Goal: Transaction & Acquisition: Purchase product/service

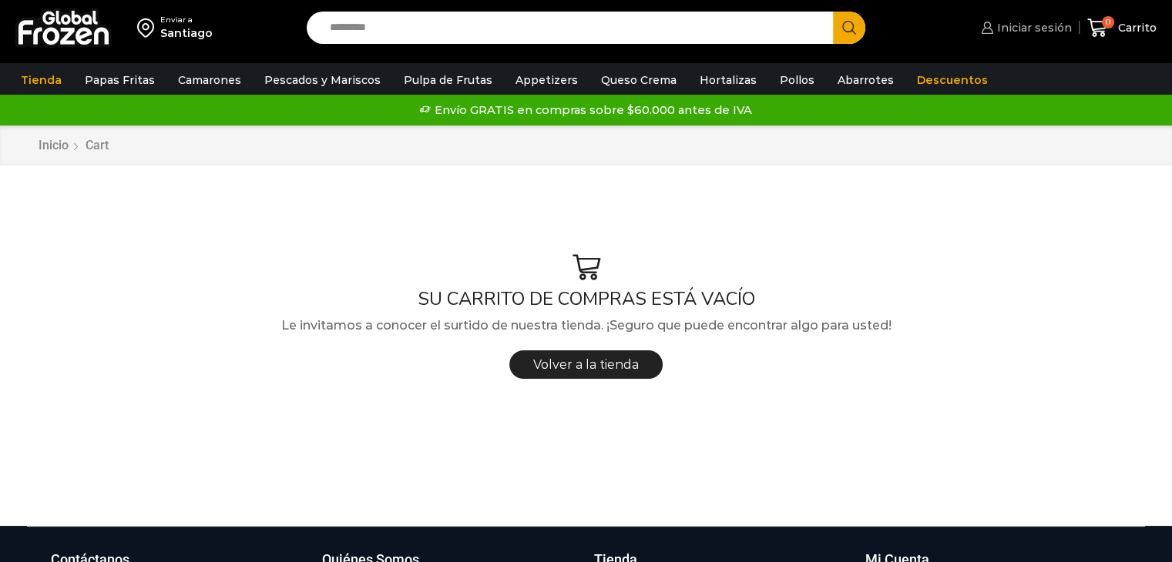
click at [1022, 29] on span "Iniciar sesión" at bounding box center [1032, 27] width 79 height 15
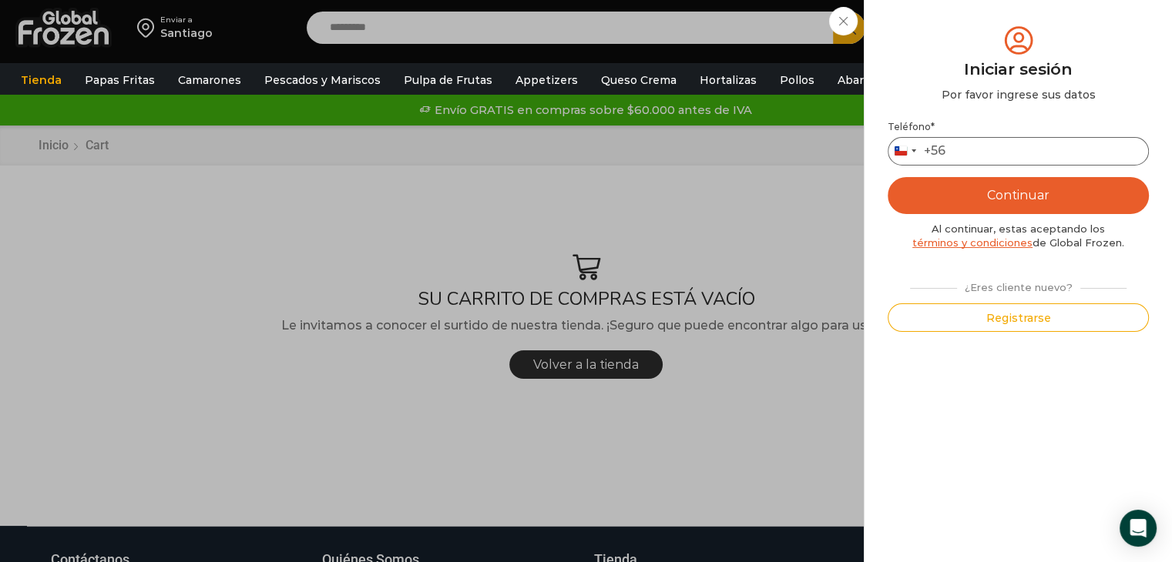
click at [998, 155] on input "Teléfono *" at bounding box center [1017, 151] width 261 height 29
type input "*********"
click at [947, 183] on button "Continuar" at bounding box center [1017, 195] width 261 height 37
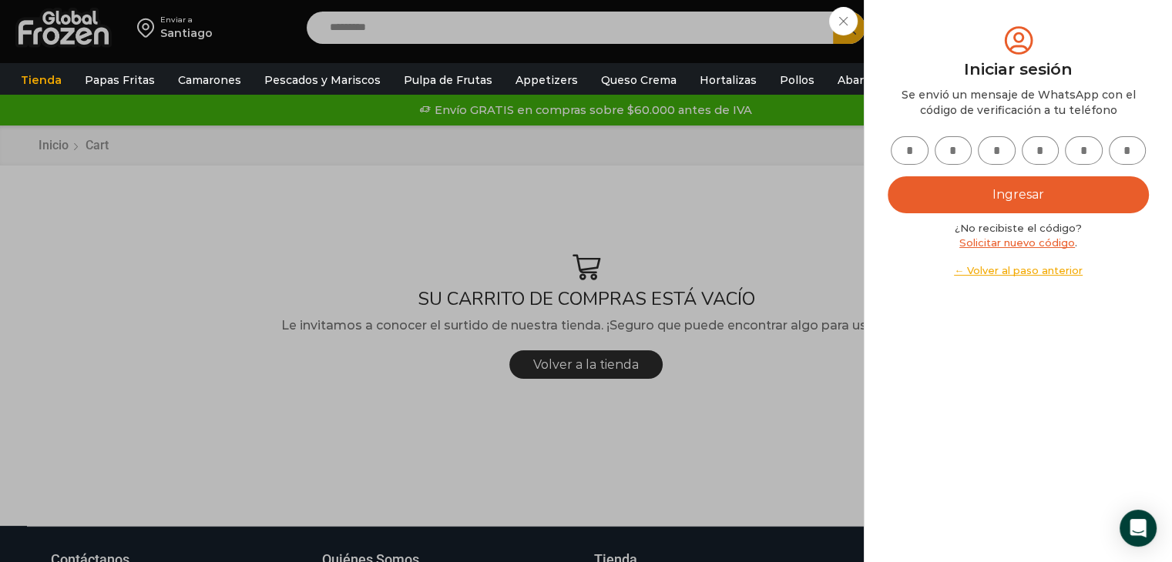
click at [911, 154] on input "text" at bounding box center [910, 150] width 38 height 29
type input "*"
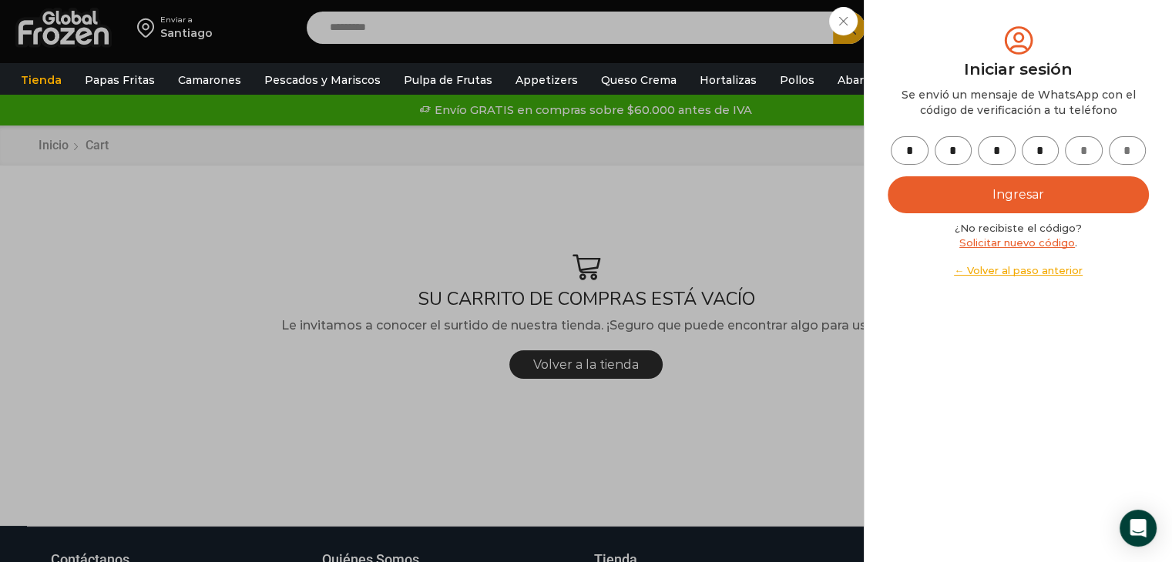
type input "*"
click at [968, 189] on button "Ingresar" at bounding box center [1017, 194] width 261 height 37
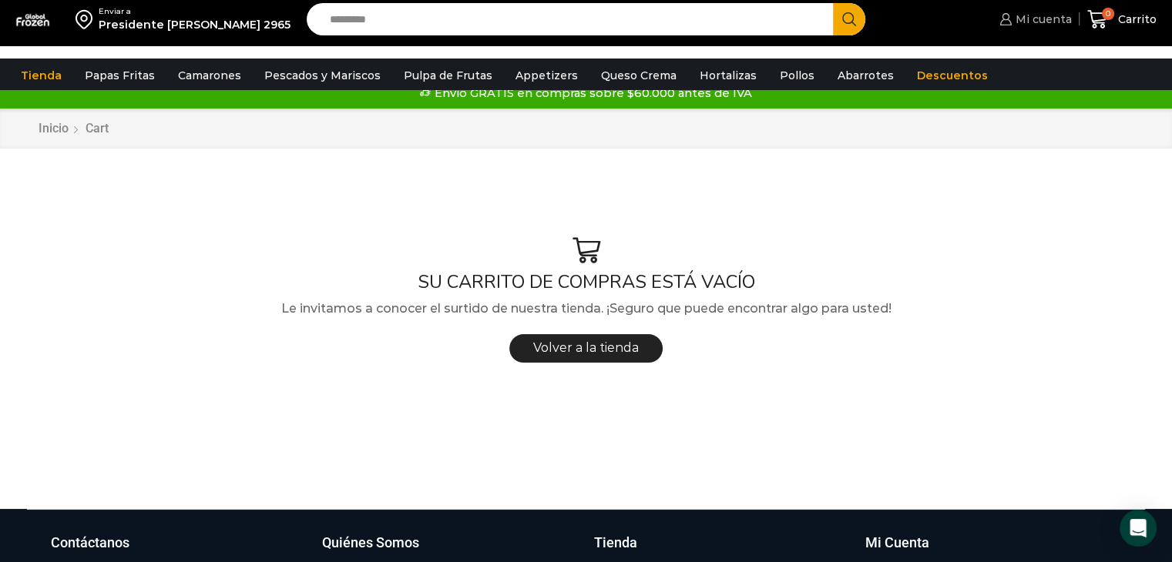
click at [1061, 25] on span "Mi cuenta" at bounding box center [1041, 19] width 60 height 15
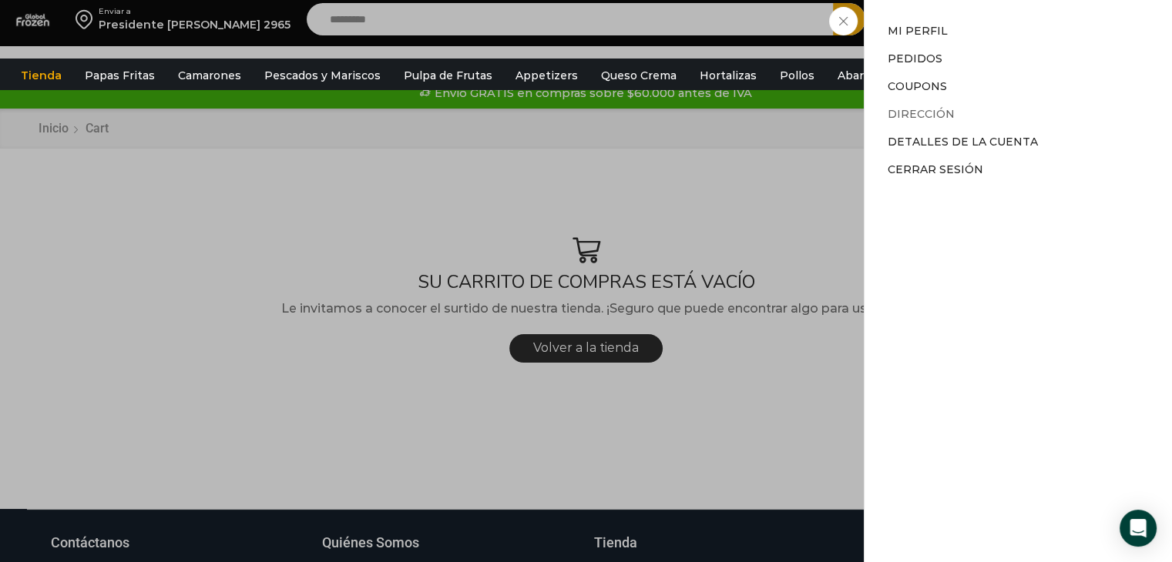
click at [918, 117] on link "Dirección" at bounding box center [920, 114] width 67 height 14
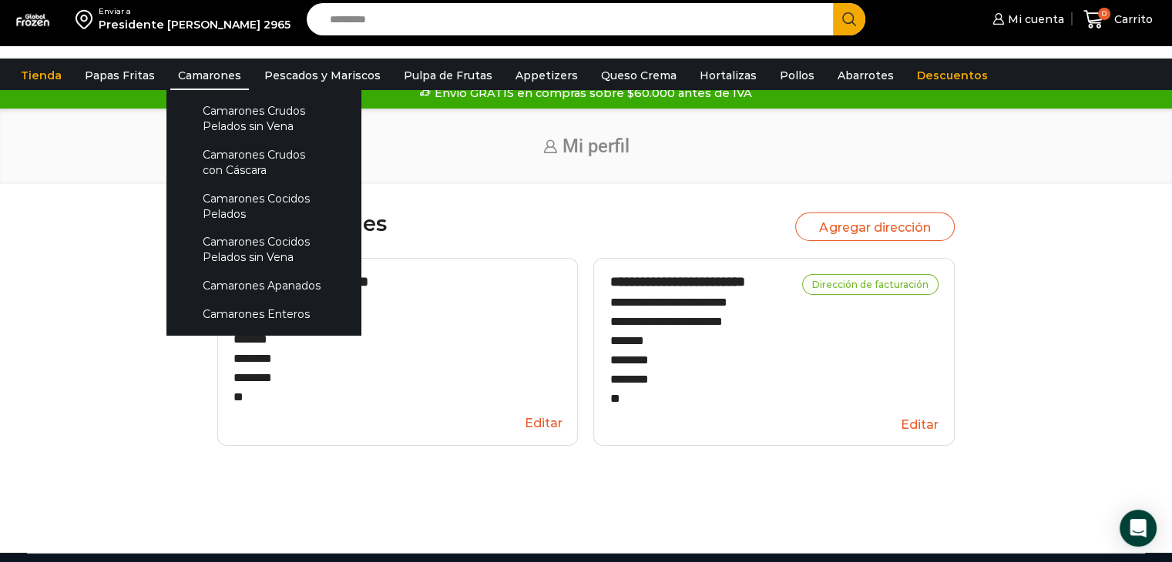
click at [199, 72] on link "Camarones" at bounding box center [209, 75] width 79 height 29
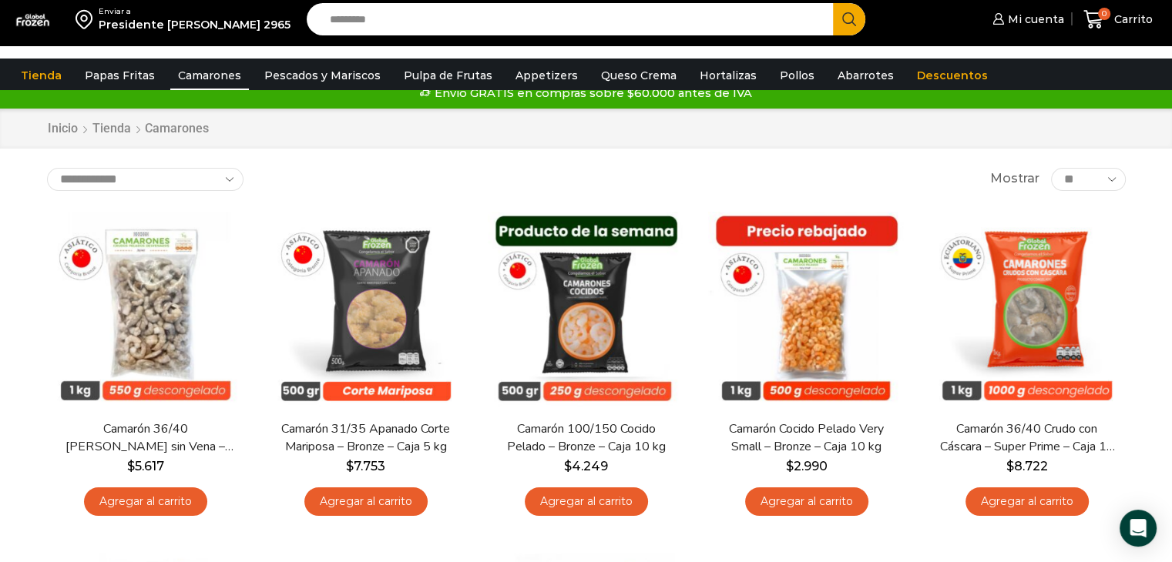
click at [199, 182] on select "**********" at bounding box center [145, 179] width 196 height 23
select select "*****"
click at [47, 180] on select "**********" at bounding box center [145, 179] width 196 height 23
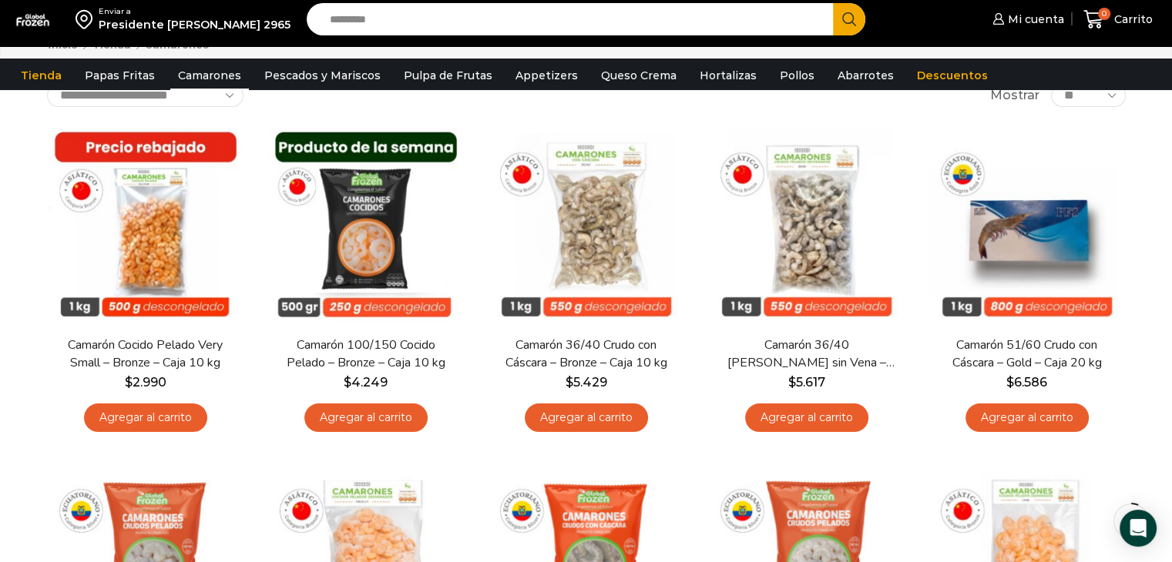
scroll to position [105, 0]
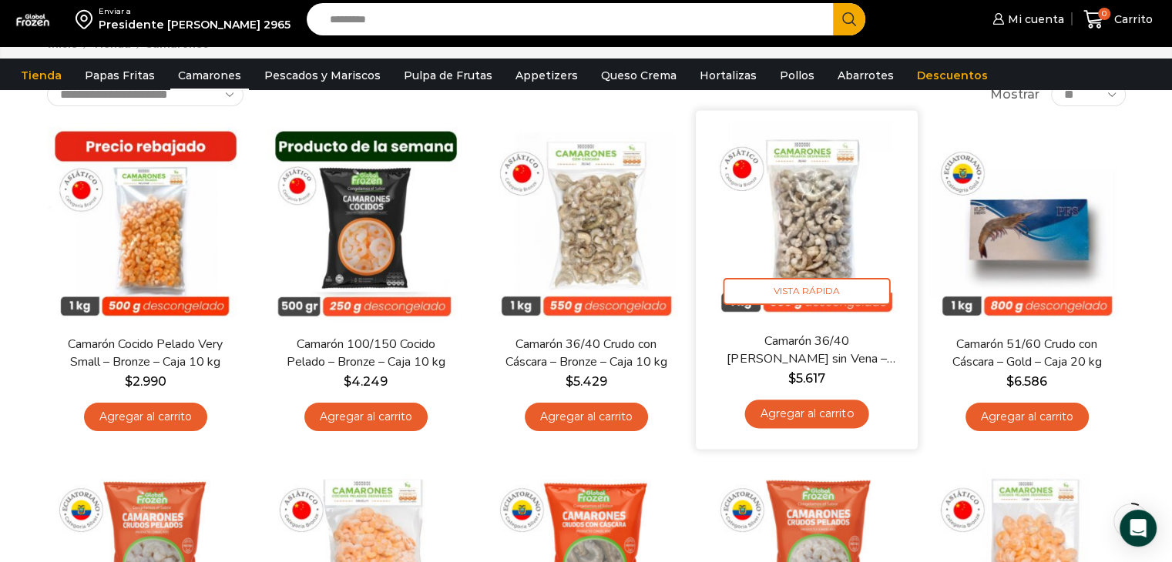
click at [780, 414] on link "Agregar al carrito" at bounding box center [806, 414] width 124 height 29
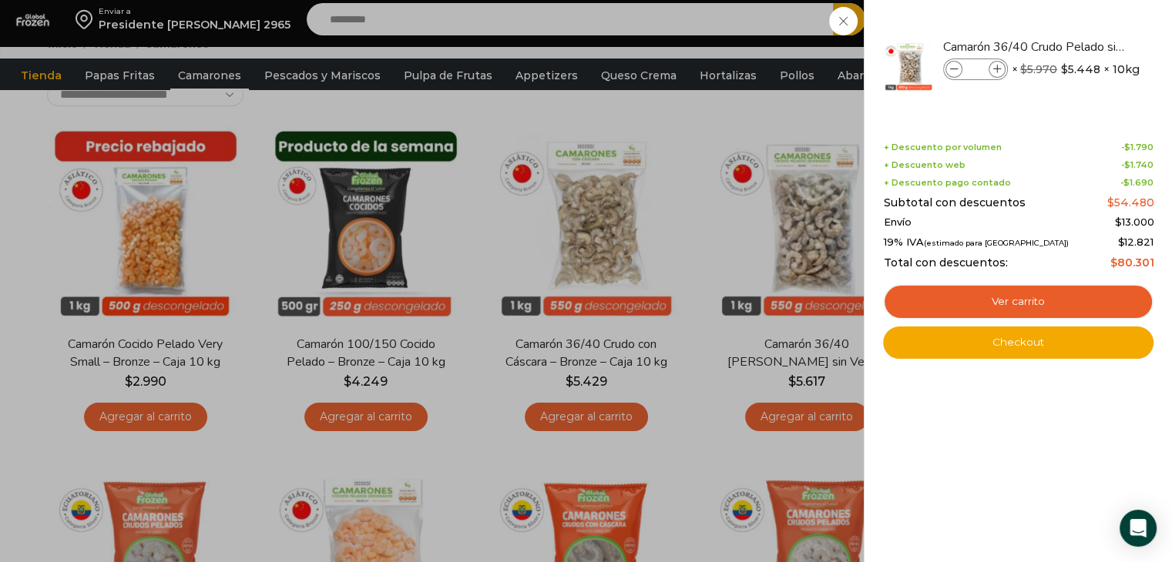
click at [1079, 38] on div "1 Carrito 1 1 Shopping Cart *" at bounding box center [1117, 20] width 77 height 36
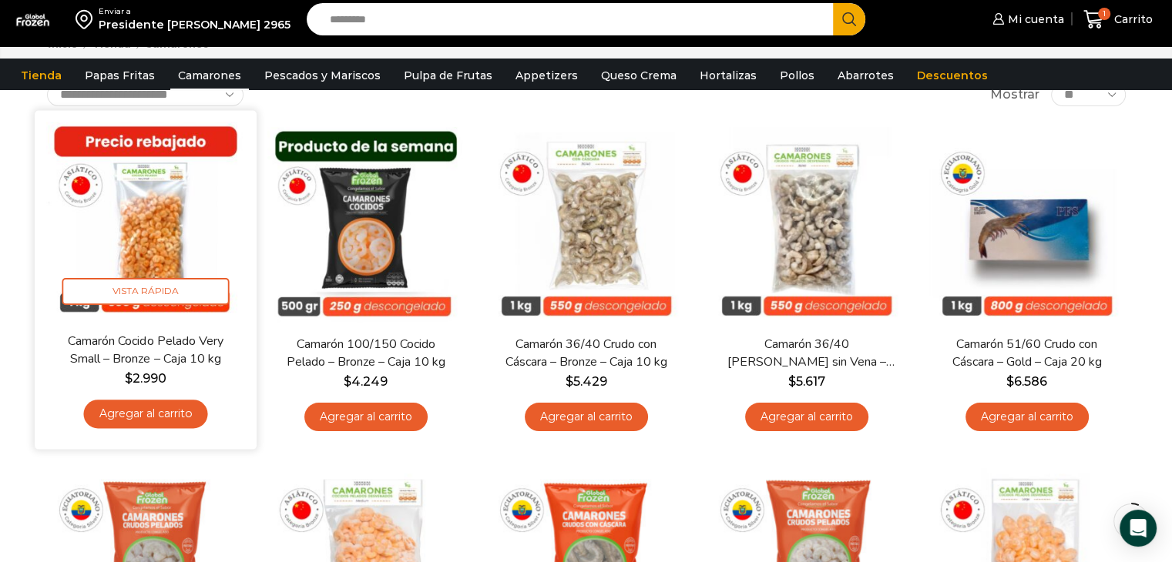
click at [167, 414] on link "Agregar al carrito" at bounding box center [145, 414] width 124 height 29
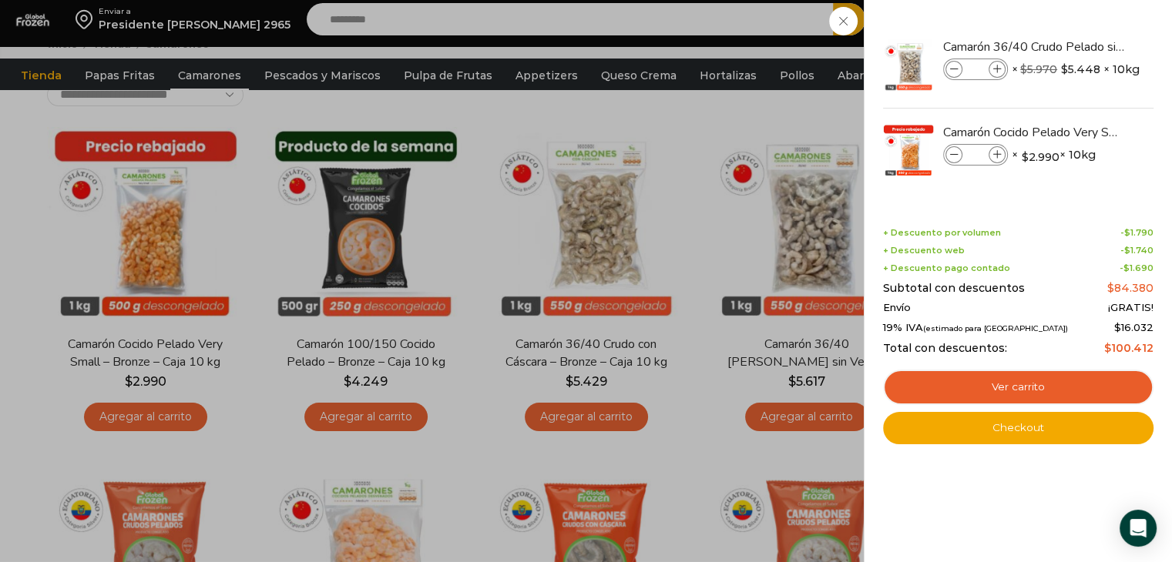
click at [1079, 38] on div "2 Carrito 2 2 Shopping Cart *" at bounding box center [1117, 20] width 77 height 36
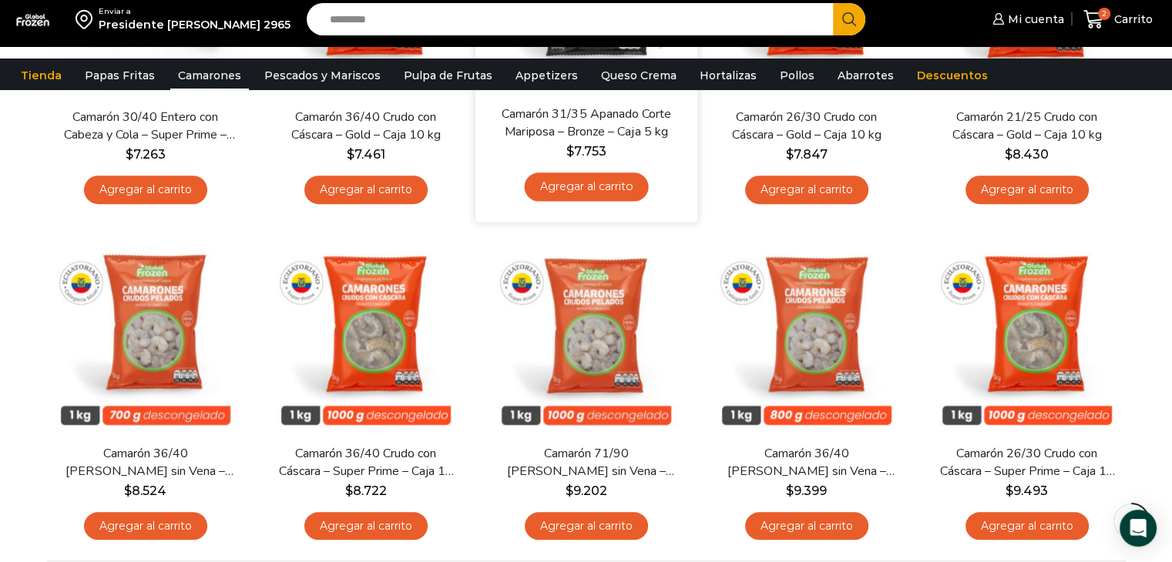
scroll to position [1029, 0]
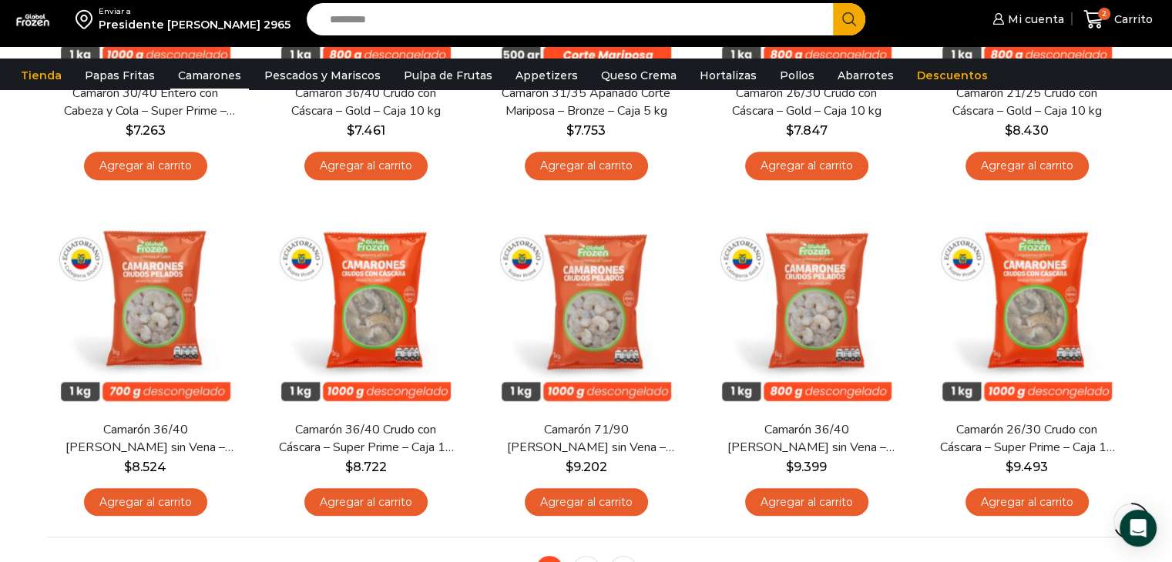
click at [527, 30] on input "Search input" at bounding box center [574, 19] width 504 height 32
type input "*****"
click at [833, 3] on button "Search" at bounding box center [849, 19] width 32 height 32
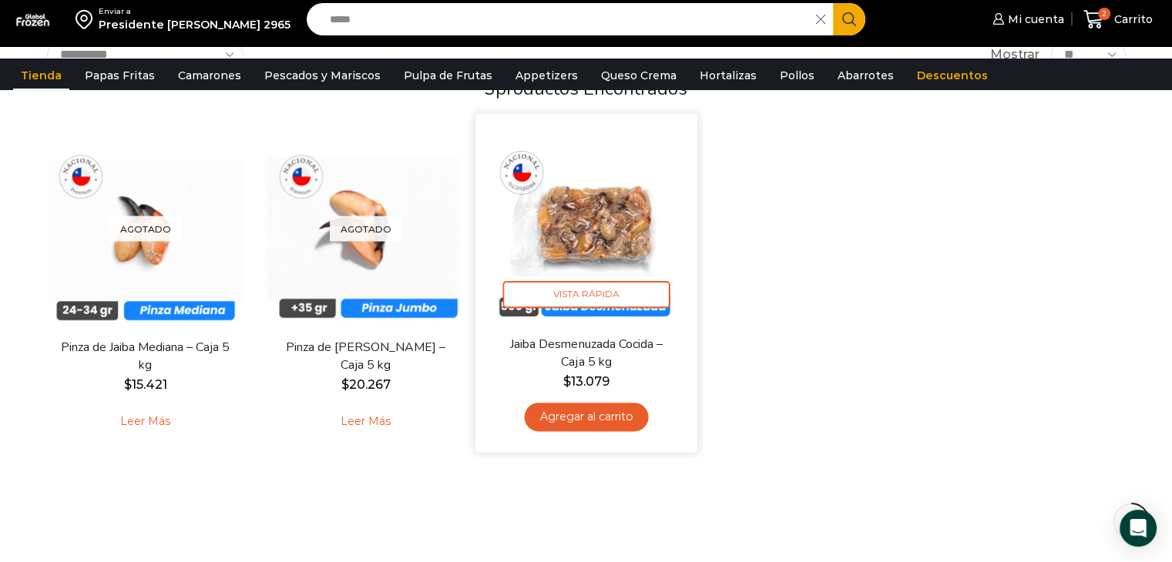
scroll to position [154, 0]
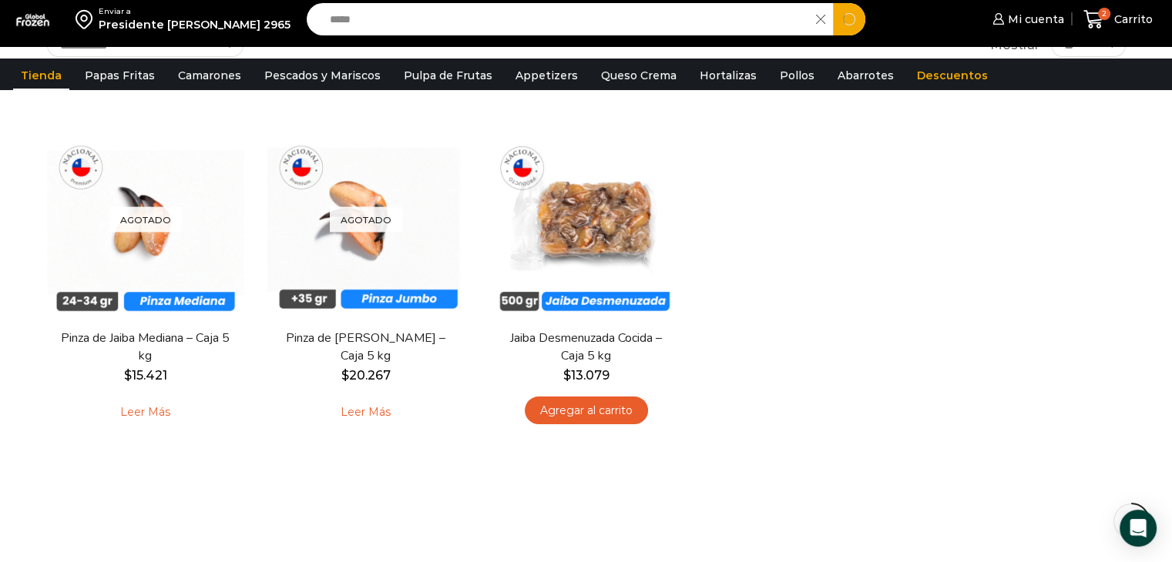
drag, startPoint x: 448, startPoint y: 26, endPoint x: 270, endPoint y: 25, distance: 178.0
click at [271, 25] on div "Enviar a Presidente errazuris 2965 Search input ***** Search Mi cuenta" at bounding box center [586, 19] width 1164 height 39
click at [833, 3] on button "Search" at bounding box center [849, 19] width 32 height 32
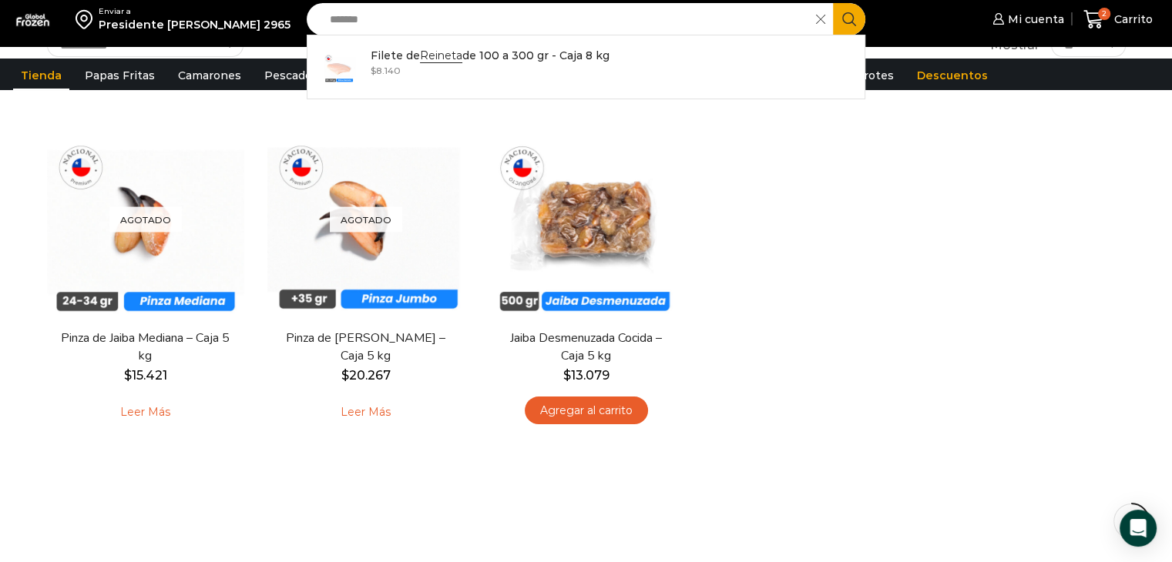
click at [844, 22] on icon "Search button" at bounding box center [849, 19] width 14 height 14
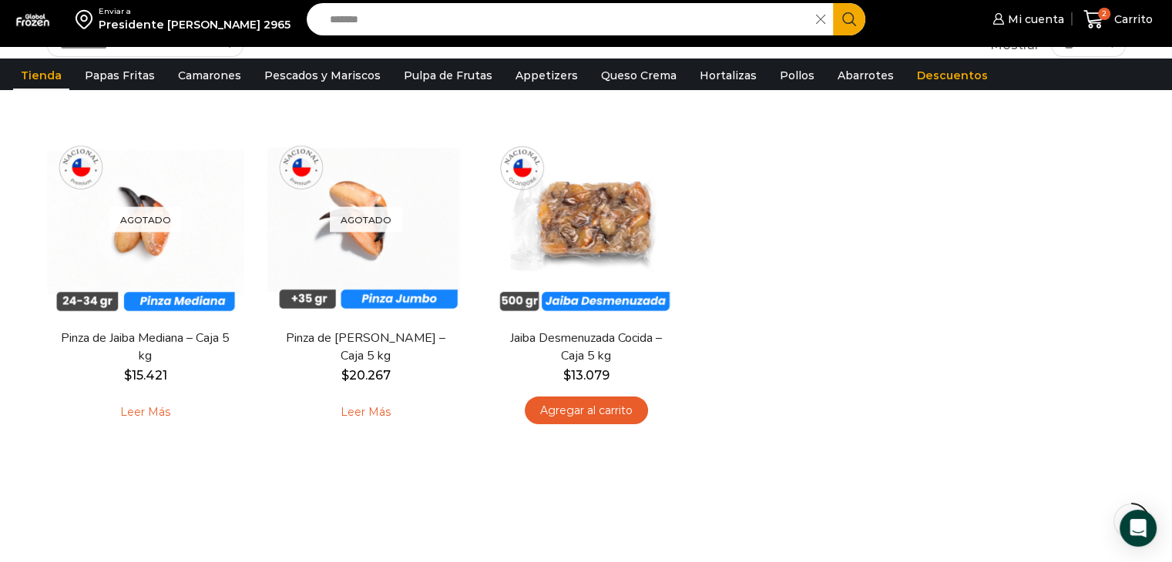
click at [685, 33] on input "*******" at bounding box center [565, 19] width 487 height 32
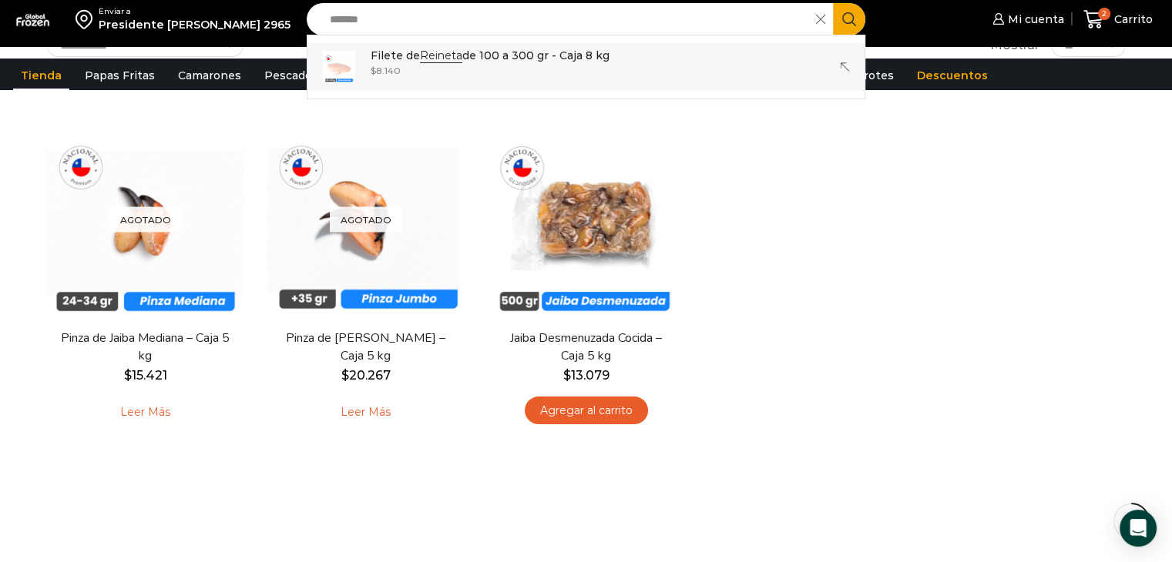
click at [385, 52] on link "Filete de Reineta de 100 a 300 gr - Caja 8 kg Out of stock $ 8.140" at bounding box center [586, 67] width 558 height 48
type input "**********"
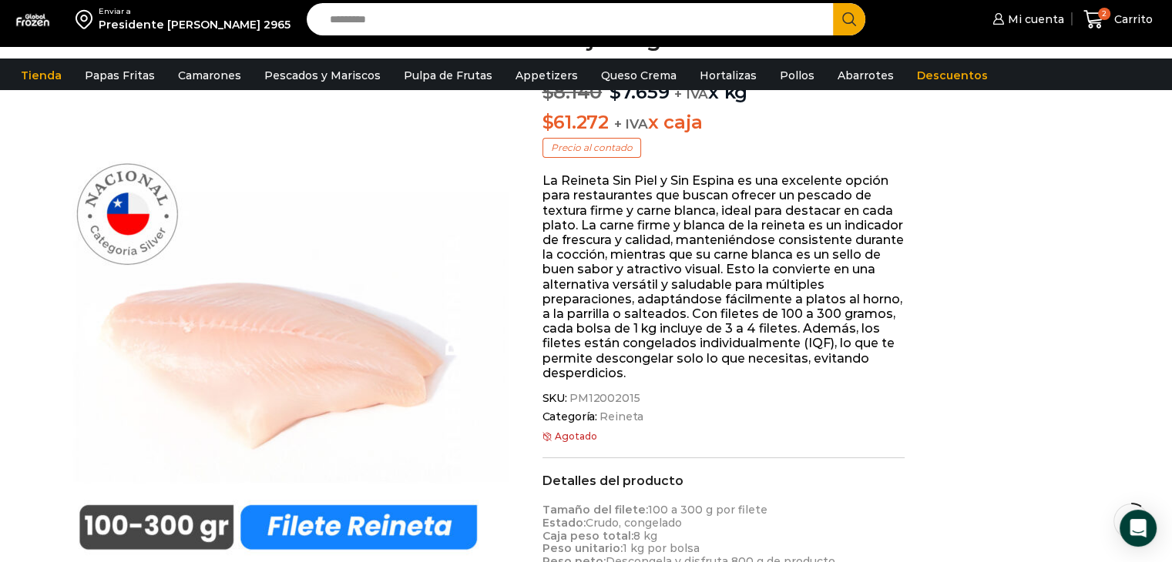
scroll to position [77, 0]
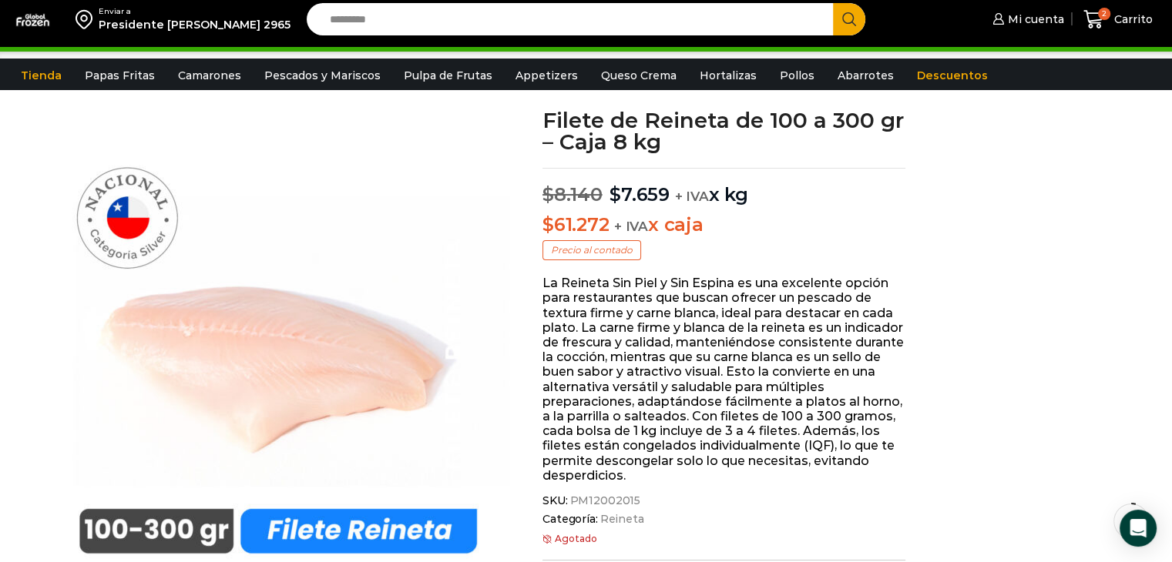
drag, startPoint x: 727, startPoint y: 116, endPoint x: 724, endPoint y: 124, distance: 9.0
click at [724, 124] on h1 "Filete de Reineta de 100 a 300 gr – Caja 8 kg" at bounding box center [723, 130] width 363 height 43
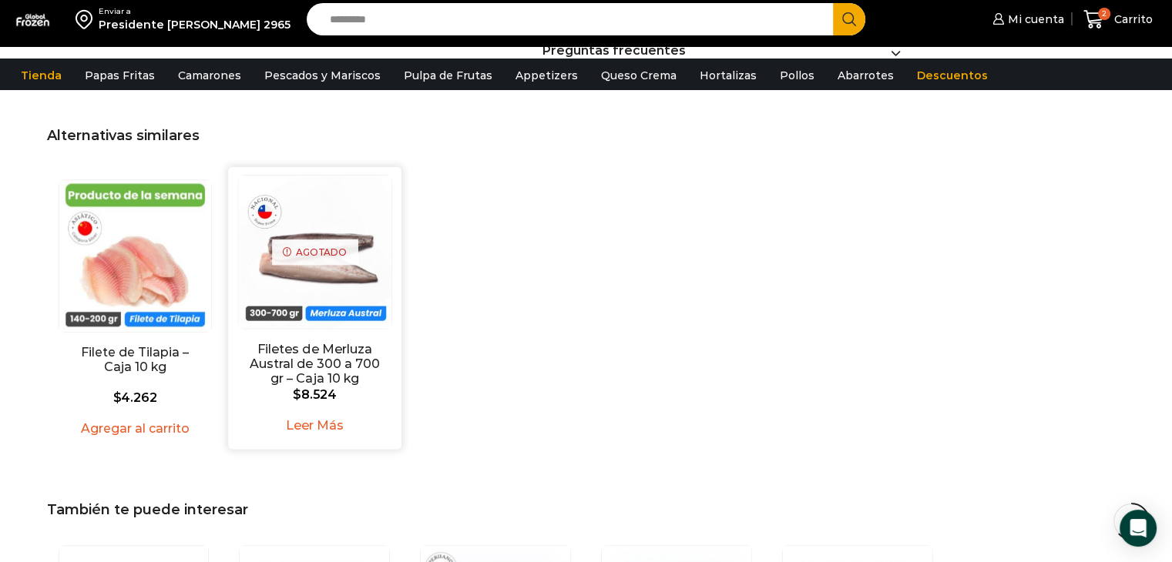
scroll to position [1387, 0]
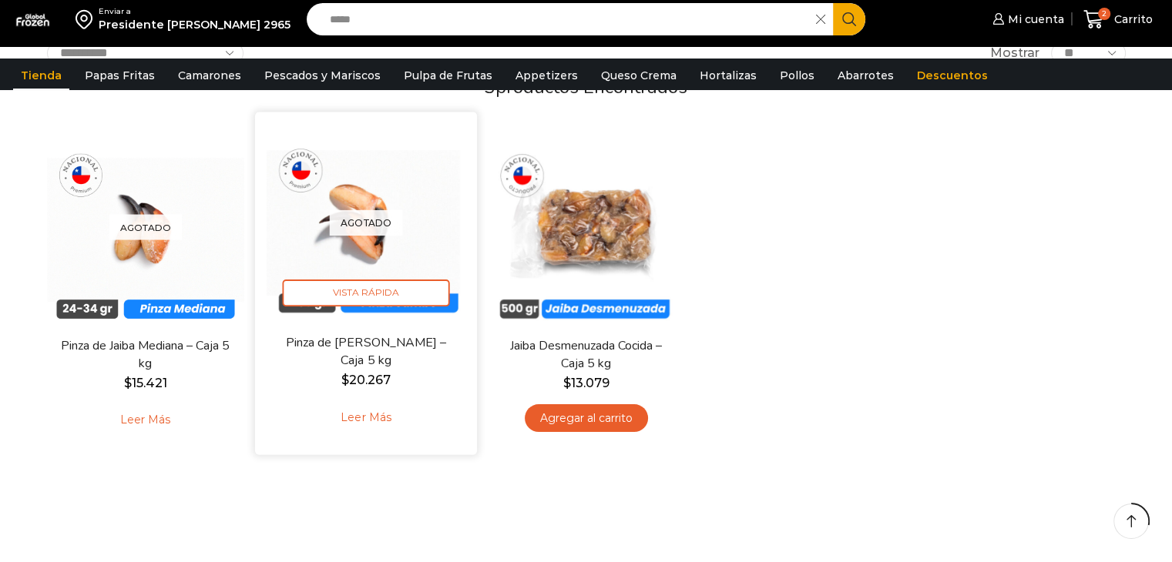
scroll to position [154, 0]
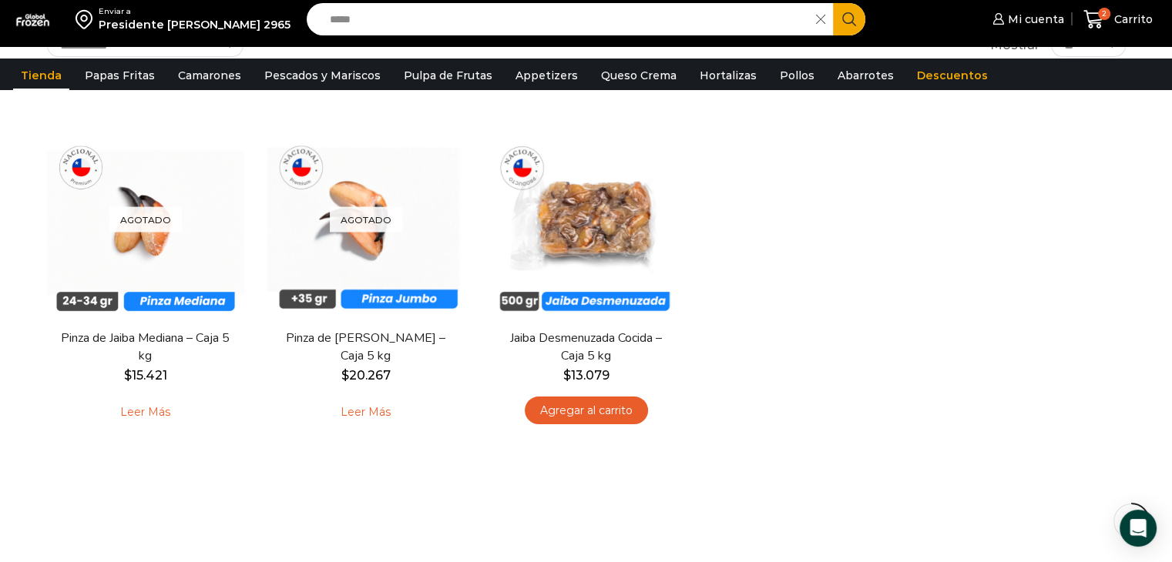
click at [414, 22] on input "*****" at bounding box center [565, 19] width 487 height 32
drag, startPoint x: 414, startPoint y: 22, endPoint x: 123, endPoint y: 18, distance: 290.4
click at [123, 18] on div "Enviar a Presidente errazuris 2965 Search input ***** Search Mi cuenta" at bounding box center [586, 19] width 1164 height 39
click at [833, 3] on button "Search" at bounding box center [849, 19] width 32 height 32
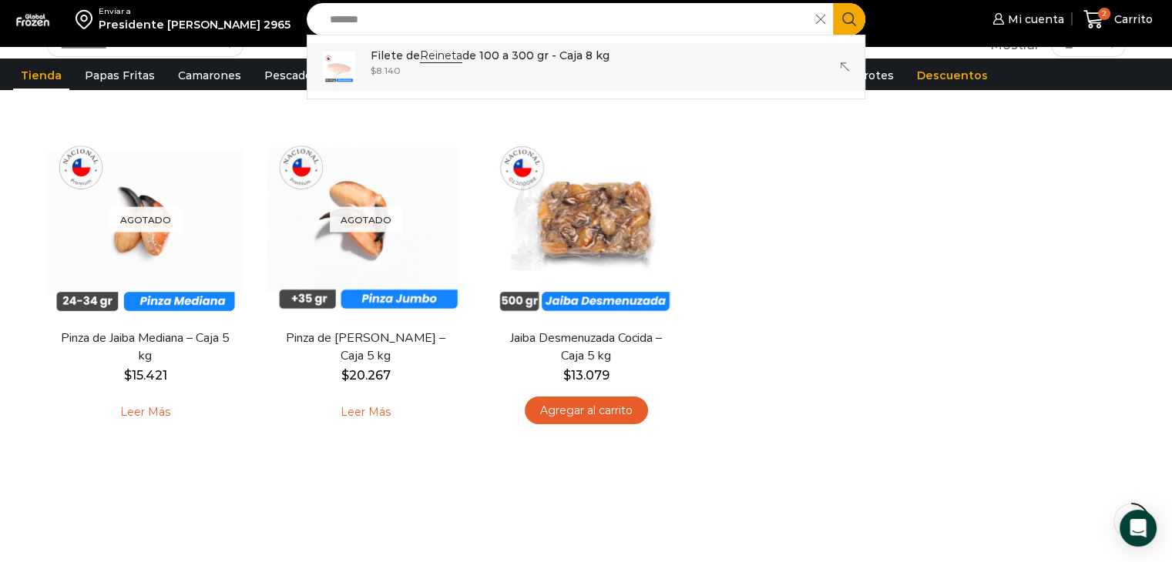
click at [349, 75] on img at bounding box center [339, 67] width 32 height 32
type input "**********"
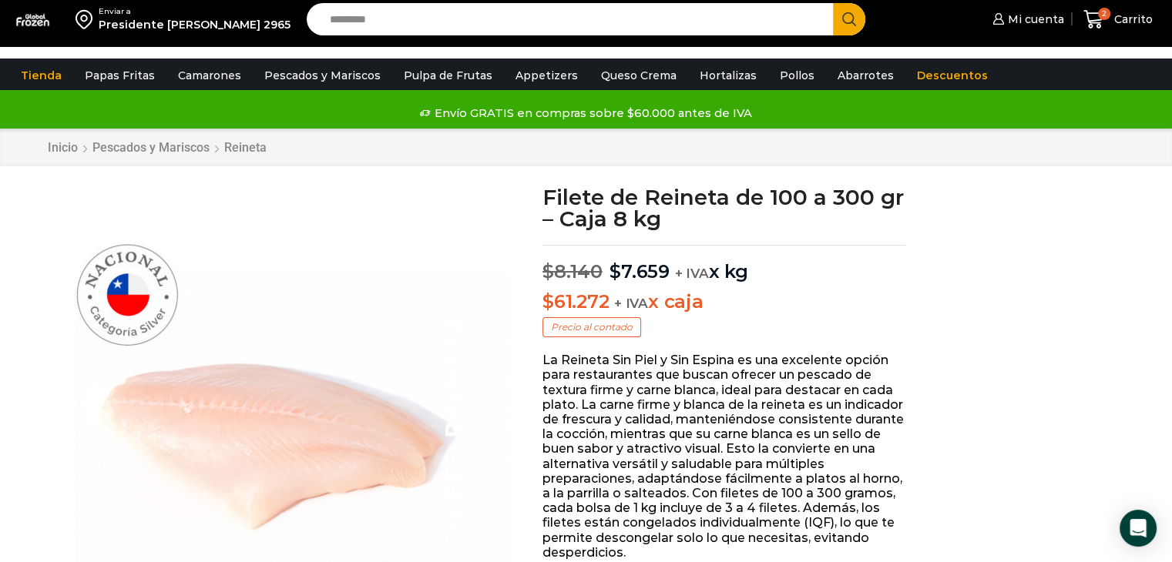
click at [330, 312] on img at bounding box center [278, 417] width 462 height 462
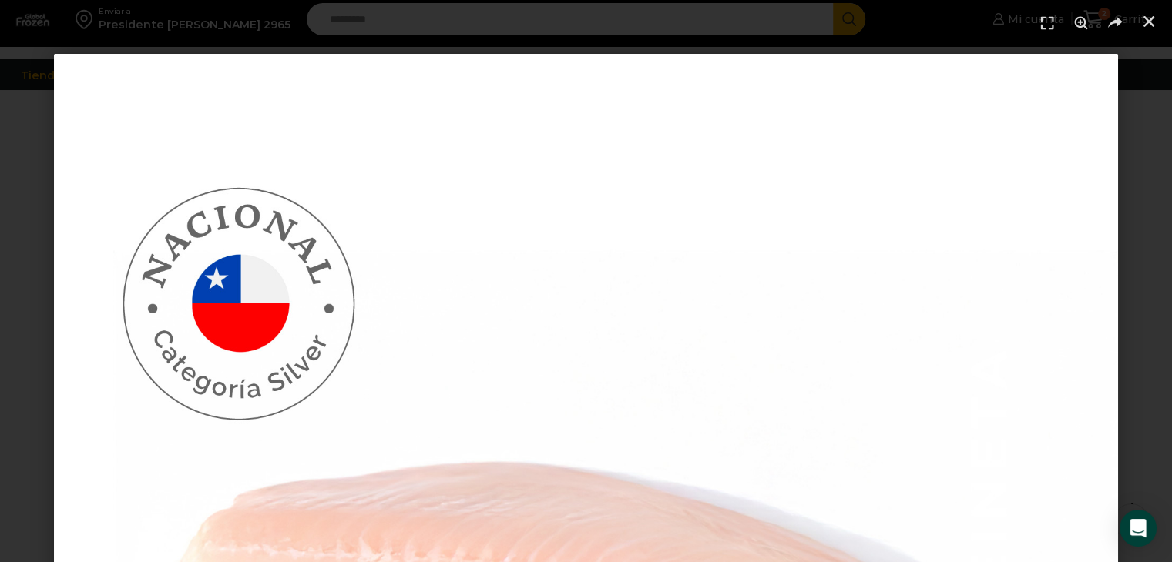
scroll to position [462, 0]
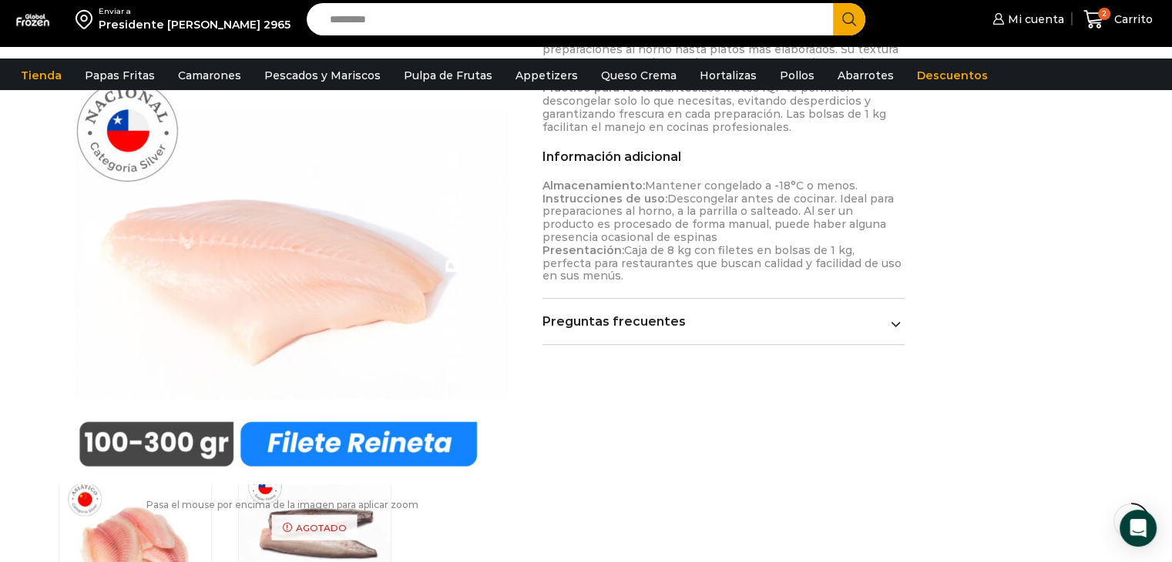
scroll to position [770, 0]
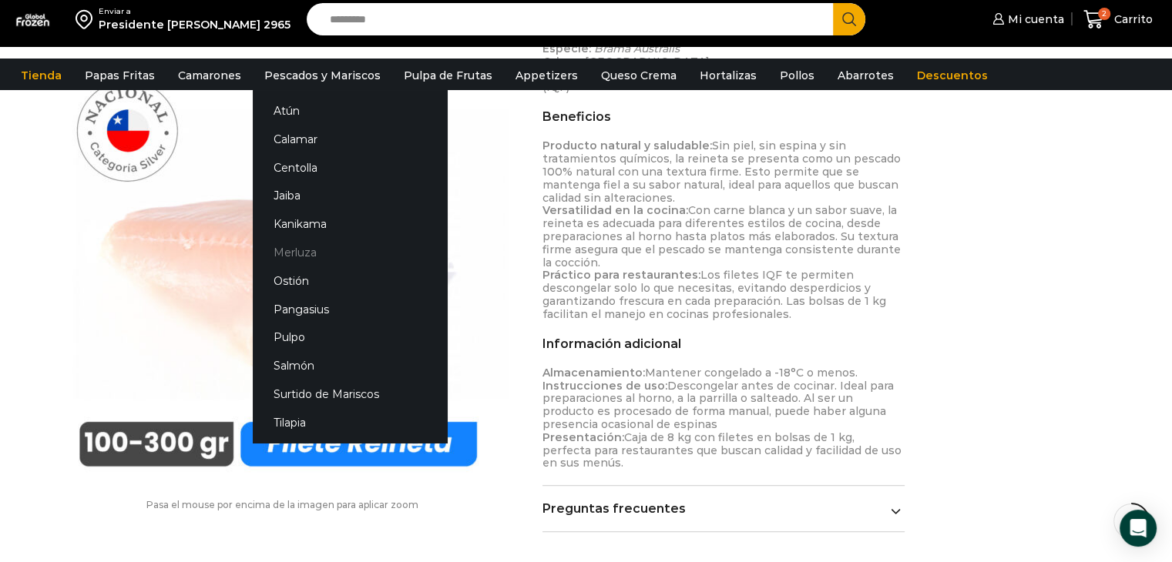
click at [288, 253] on link "Merluza" at bounding box center [350, 253] width 194 height 29
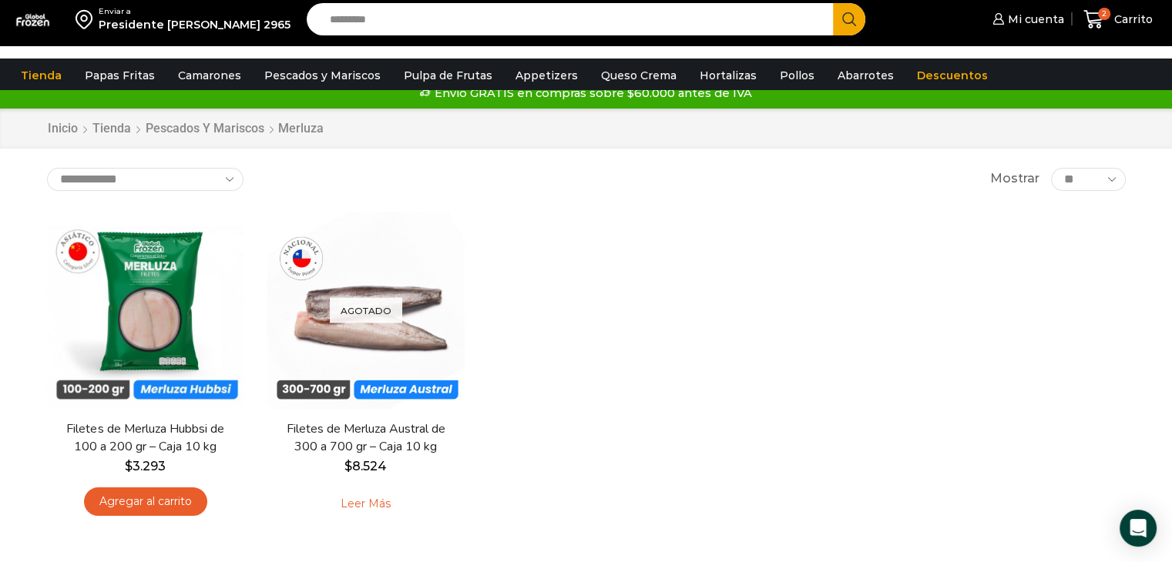
click at [391, 18] on input "Search input" at bounding box center [574, 19] width 504 height 32
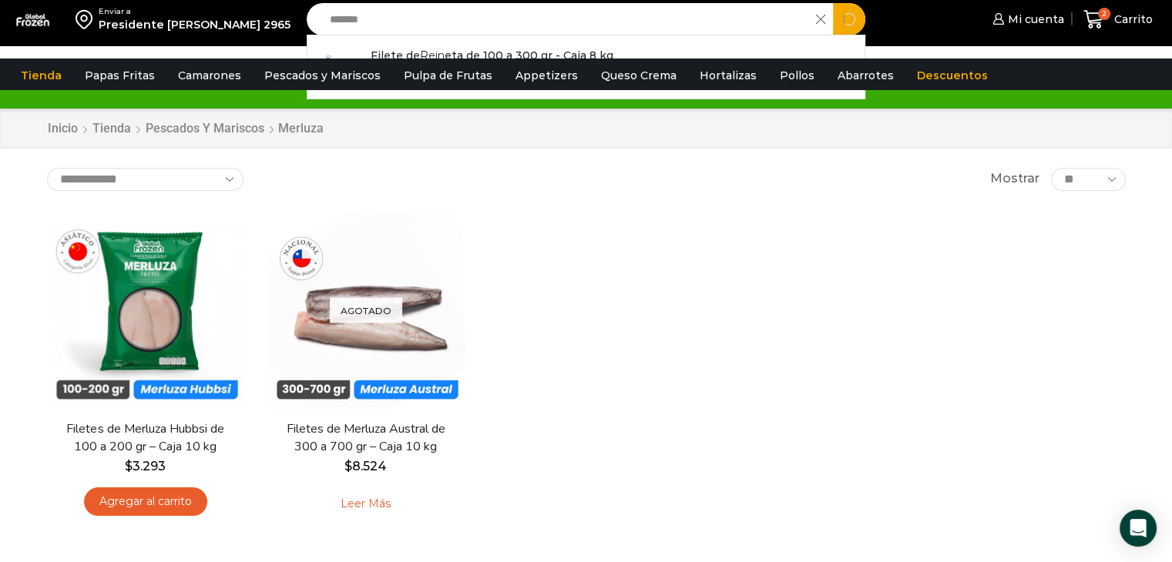
click at [833, 3] on button "Search" at bounding box center [849, 19] width 32 height 32
click at [398, 50] on link "Filete de Reineta de 100 a 300 gr - Caja 8 kg Out of stock $ 8.140" at bounding box center [586, 67] width 558 height 48
type input "**********"
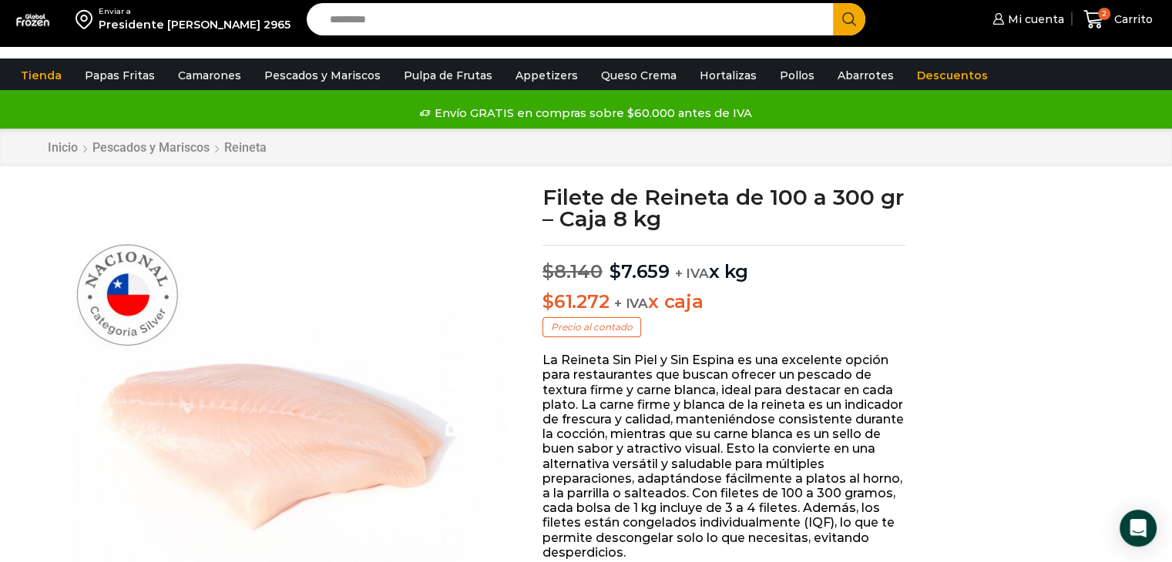
click at [622, 318] on p "Precio al contado" at bounding box center [591, 327] width 99 height 20
click at [844, 253] on p "$ 8.140 Original price was: $8.140. $ 7.659 Current price is: $7.659. + IVA x kg" at bounding box center [723, 264] width 363 height 39
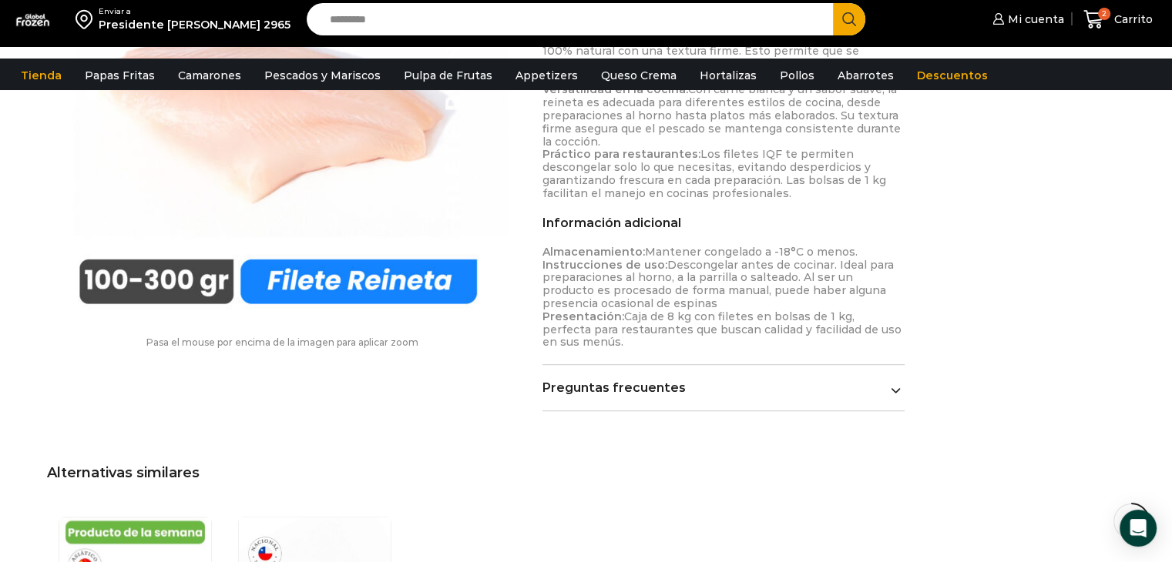
scroll to position [856, 0]
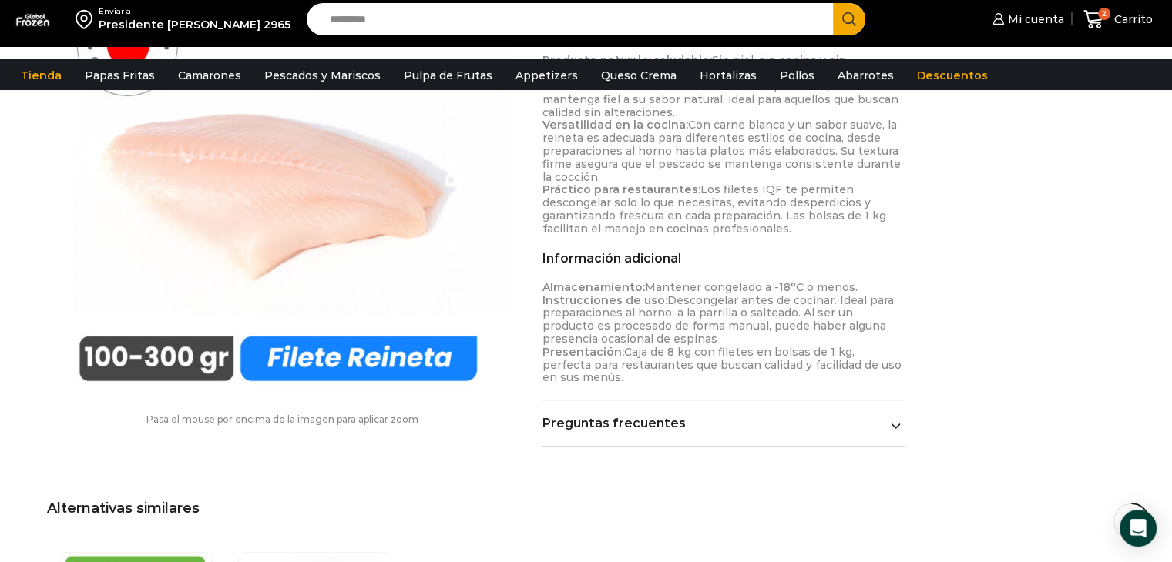
click at [798, 416] on link "Preguntas frecuentes" at bounding box center [723, 423] width 363 height 15
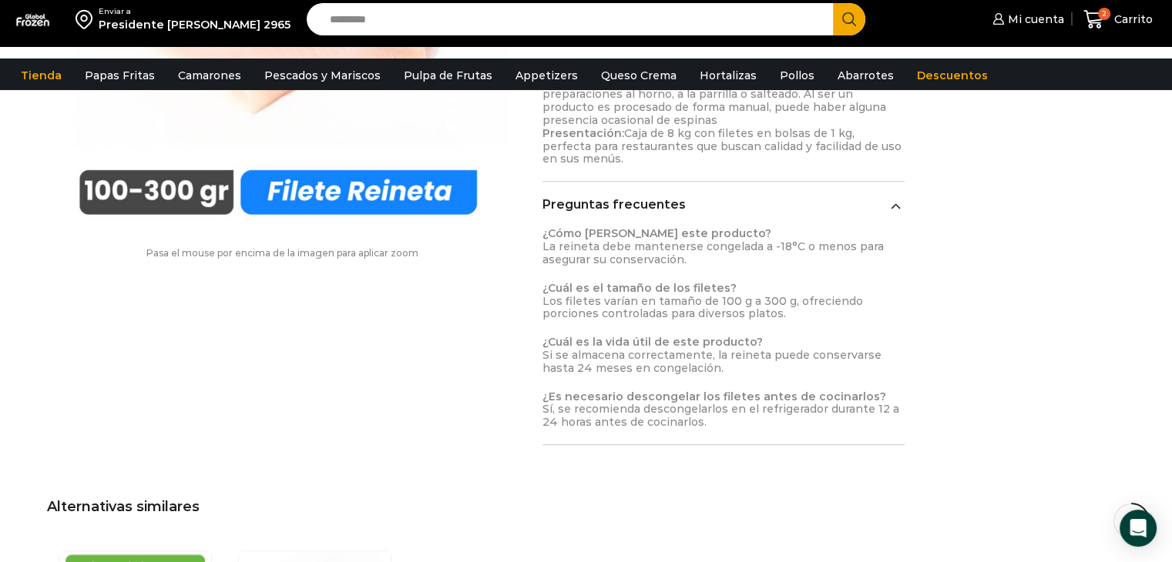
scroll to position [1087, 0]
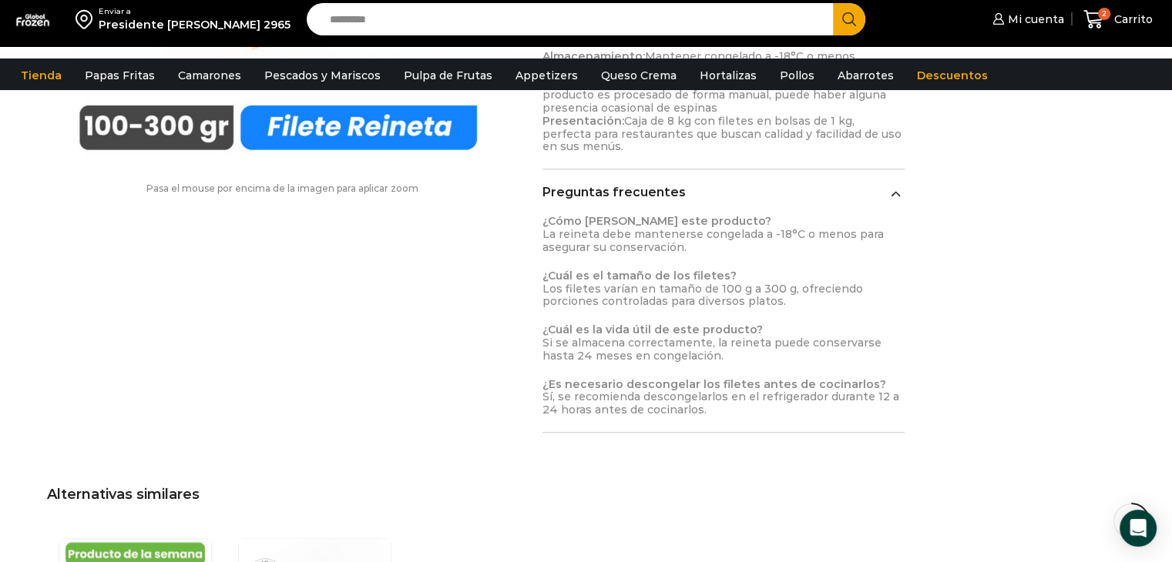
click at [142, 282] on div "Pasa el mouse por encima de la imagen para aplicar zoom Filete de Reineta de 10…" at bounding box center [586, 142] width 1102 height 2087
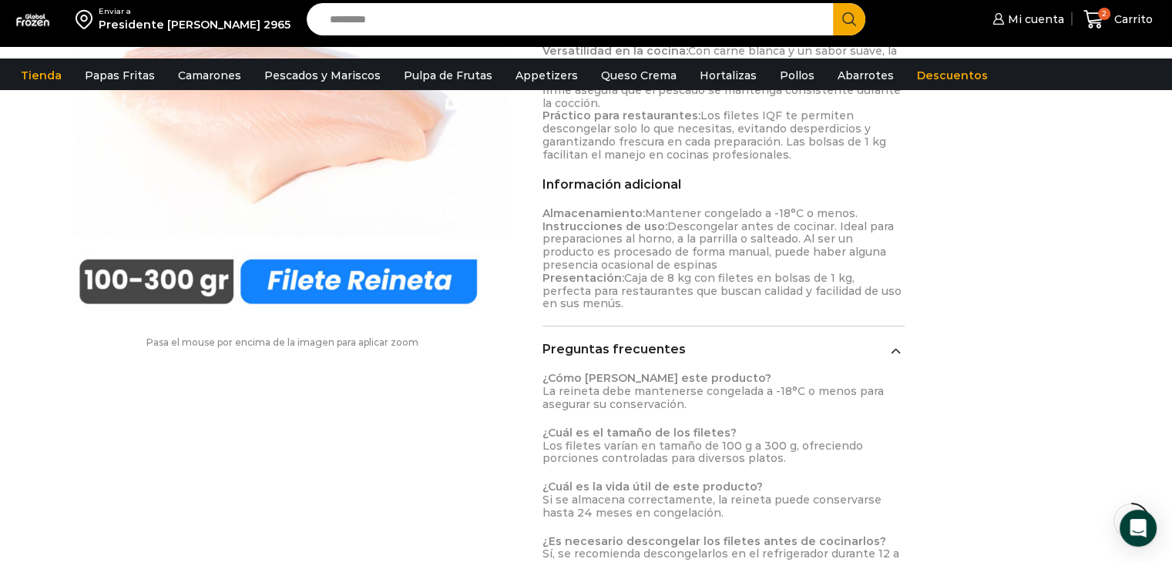
scroll to position [933, 0]
click at [483, 32] on input "Search input" at bounding box center [574, 19] width 504 height 32
type input "****"
click at [833, 3] on button "Search" at bounding box center [849, 19] width 32 height 32
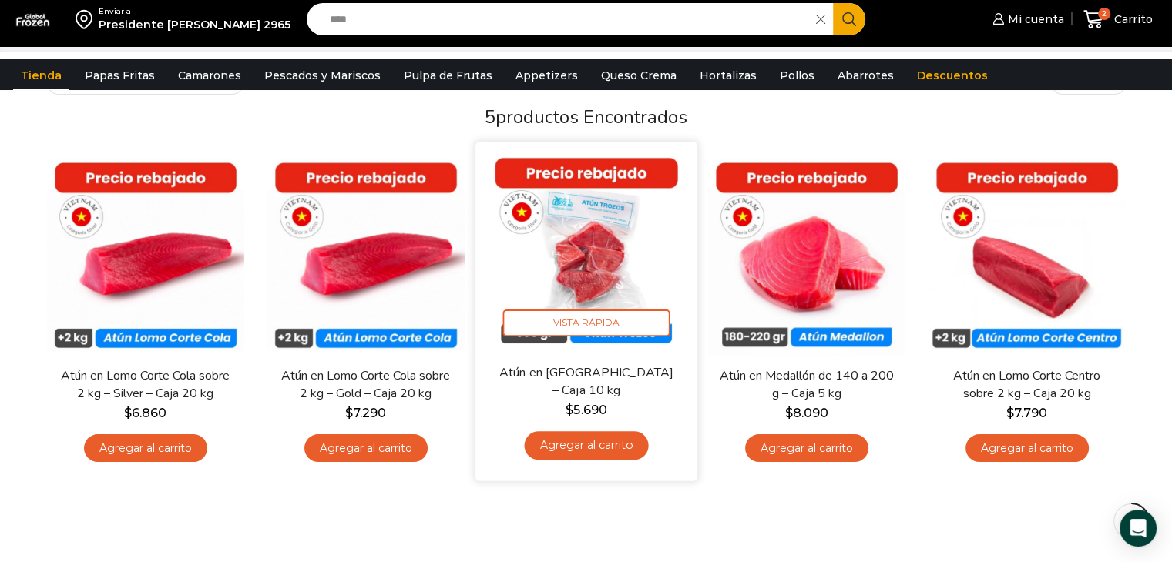
scroll to position [154, 0]
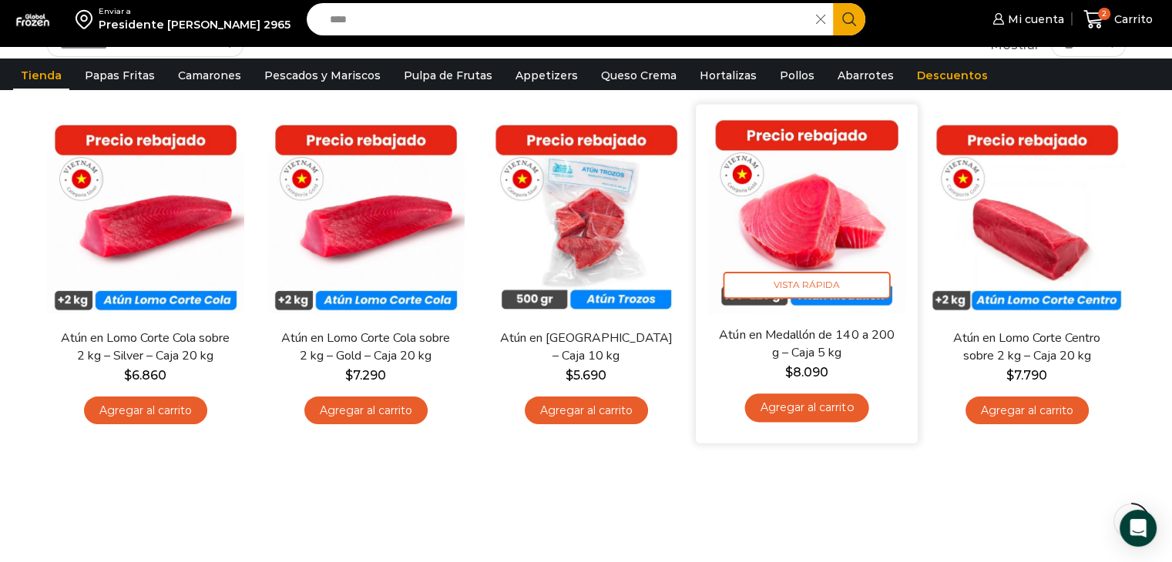
click at [796, 408] on link "Agregar al carrito" at bounding box center [806, 408] width 124 height 29
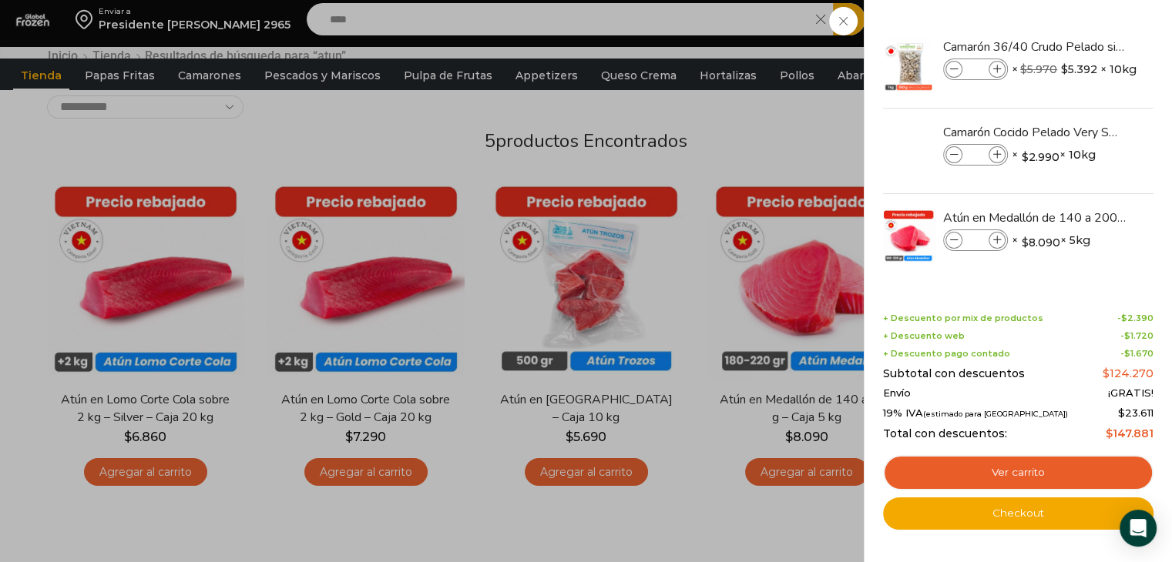
scroll to position [77, 0]
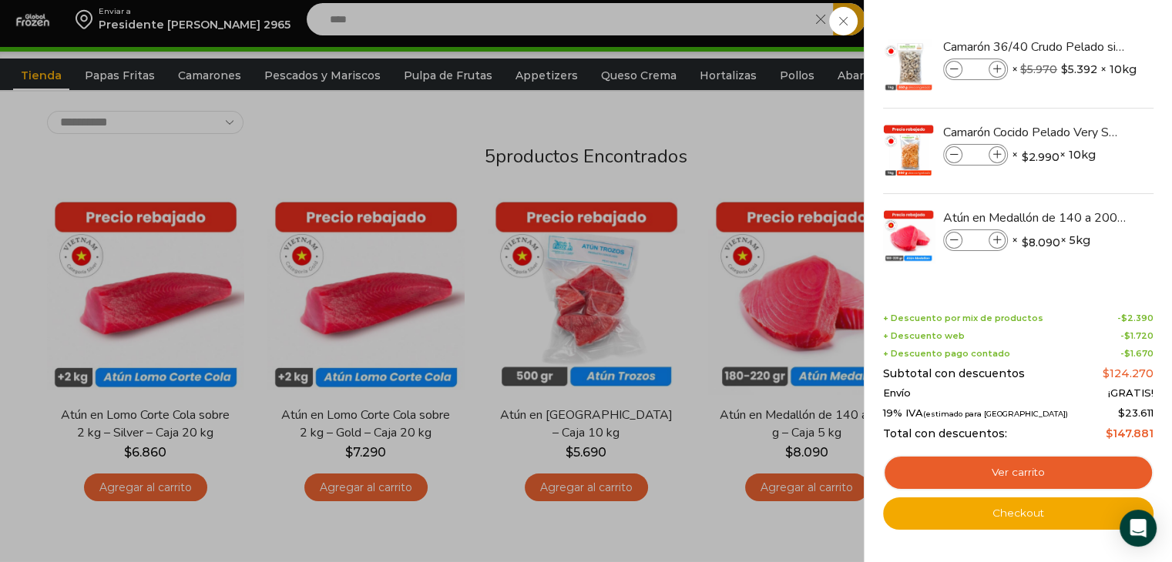
click at [1079, 38] on div "3 Carrito 3 3 Shopping Cart *" at bounding box center [1117, 20] width 77 height 36
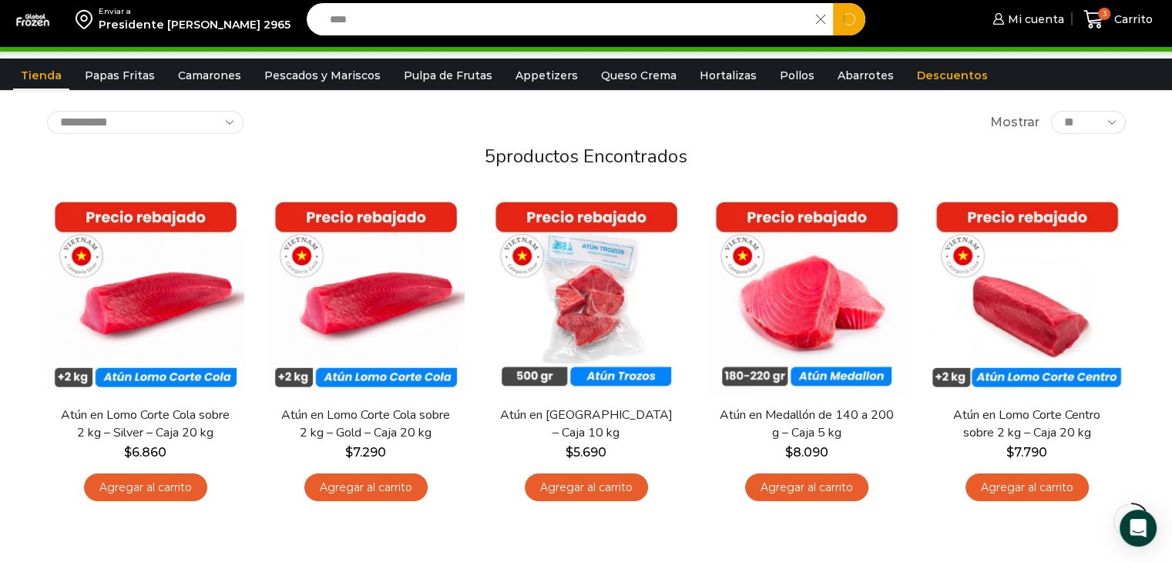
drag, startPoint x: 469, startPoint y: 32, endPoint x: 126, endPoint y: 44, distance: 343.0
click at [126, 39] on div "Enviar a Presidente errazuris 2965 Search input **** Search Mi cuenta" at bounding box center [586, 19] width 1164 height 39
click at [833, 3] on button "Search" at bounding box center [849, 19] width 32 height 32
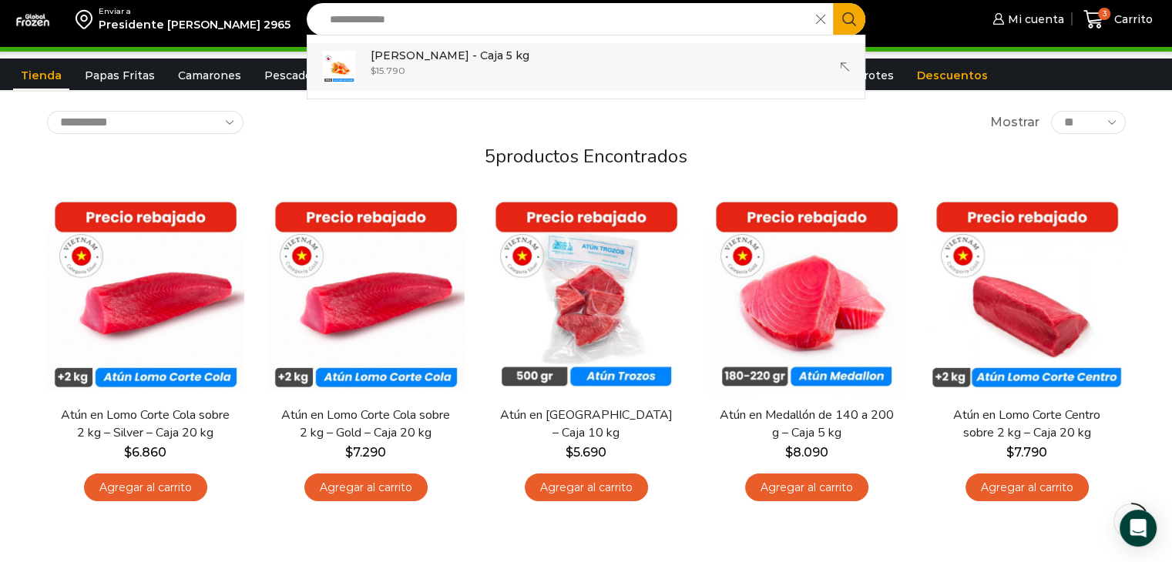
click at [424, 64] on p "Salmón Ahumado Laminado - Caja 5 kg" at bounding box center [450, 55] width 159 height 17
type input "**********"
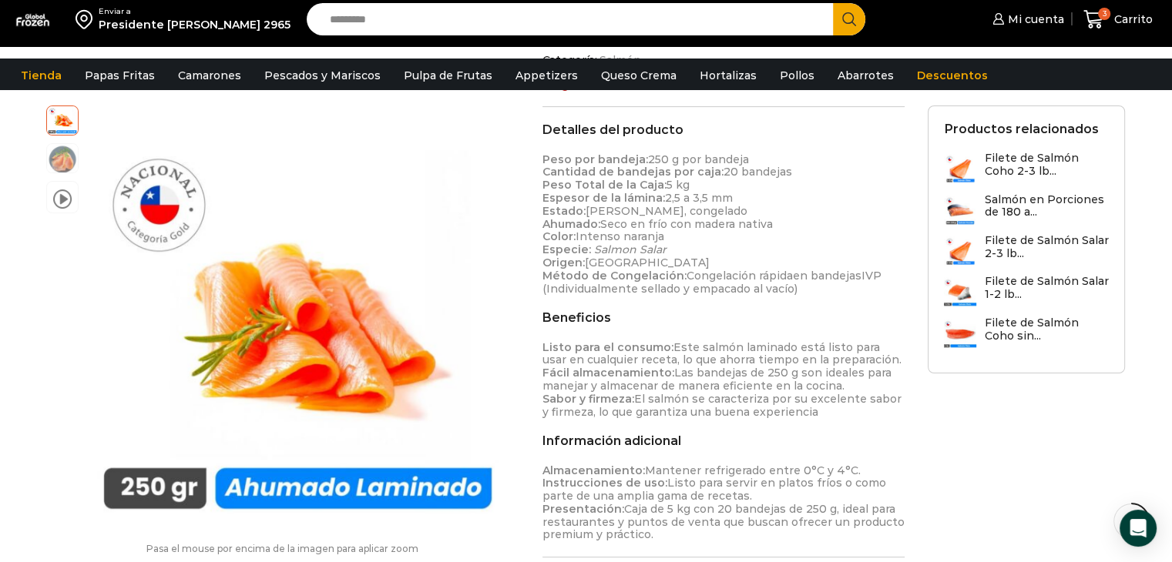
scroll to position [308, 0]
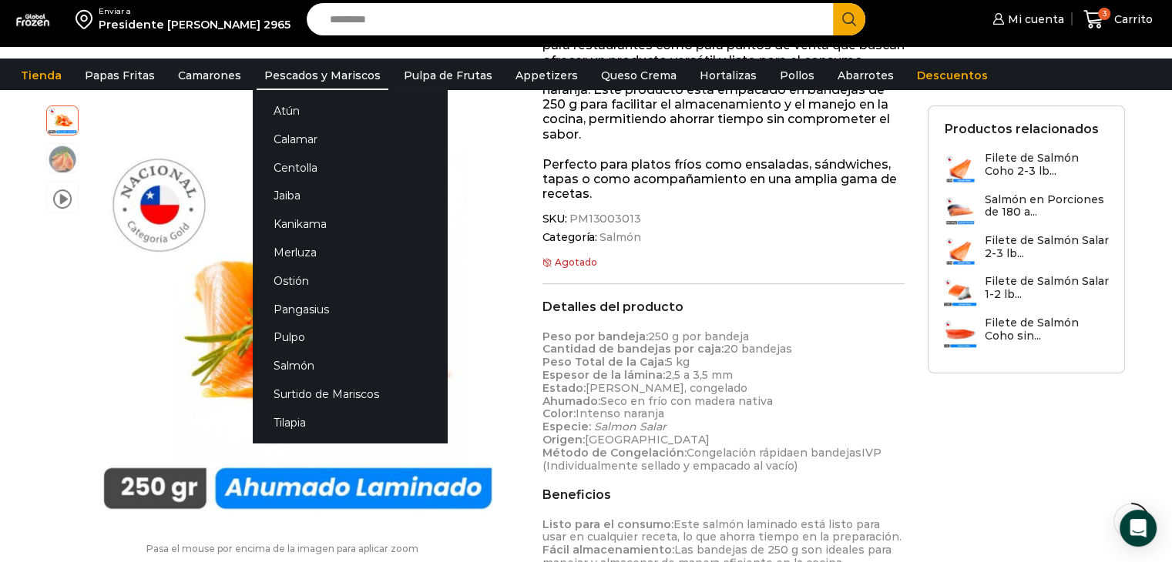
click at [307, 74] on link "Pescados y Mariscos" at bounding box center [323, 75] width 132 height 29
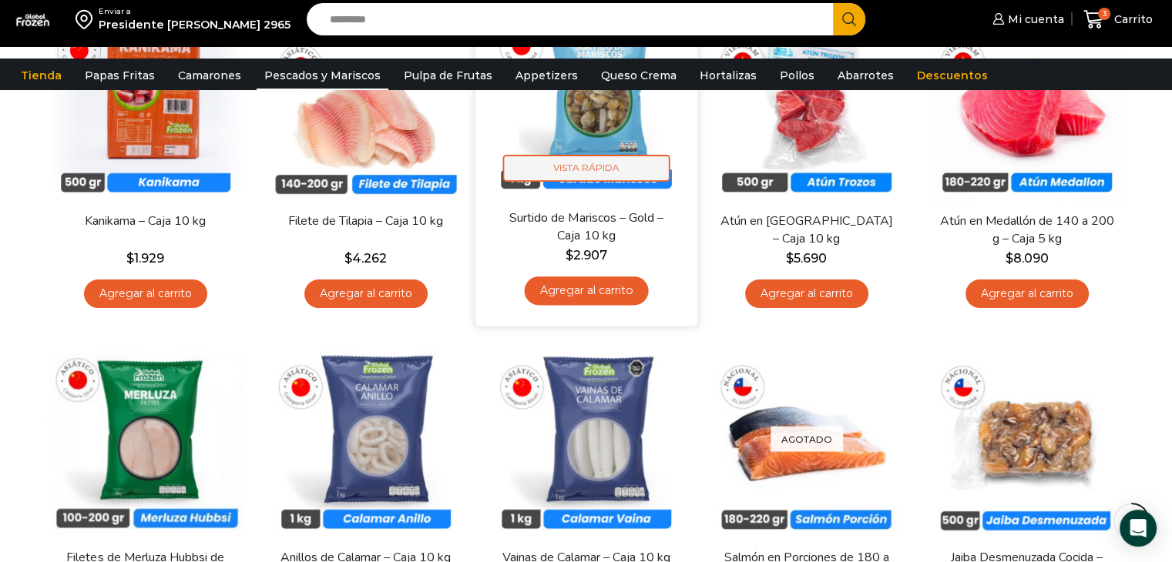
scroll to position [385, 0]
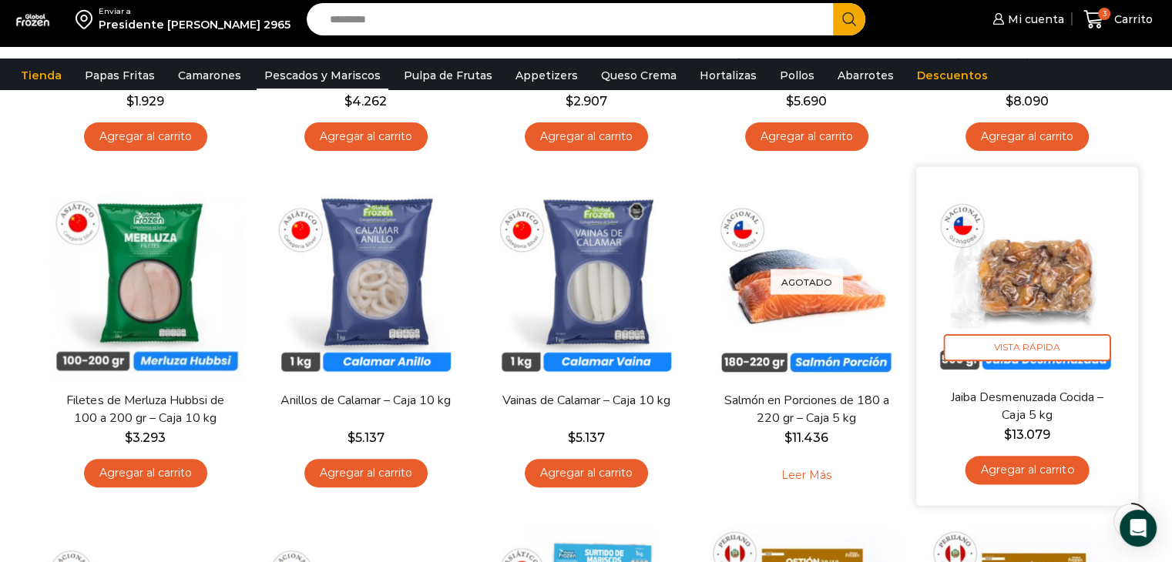
click at [1016, 466] on link "Agregar al carrito" at bounding box center [1026, 470] width 124 height 29
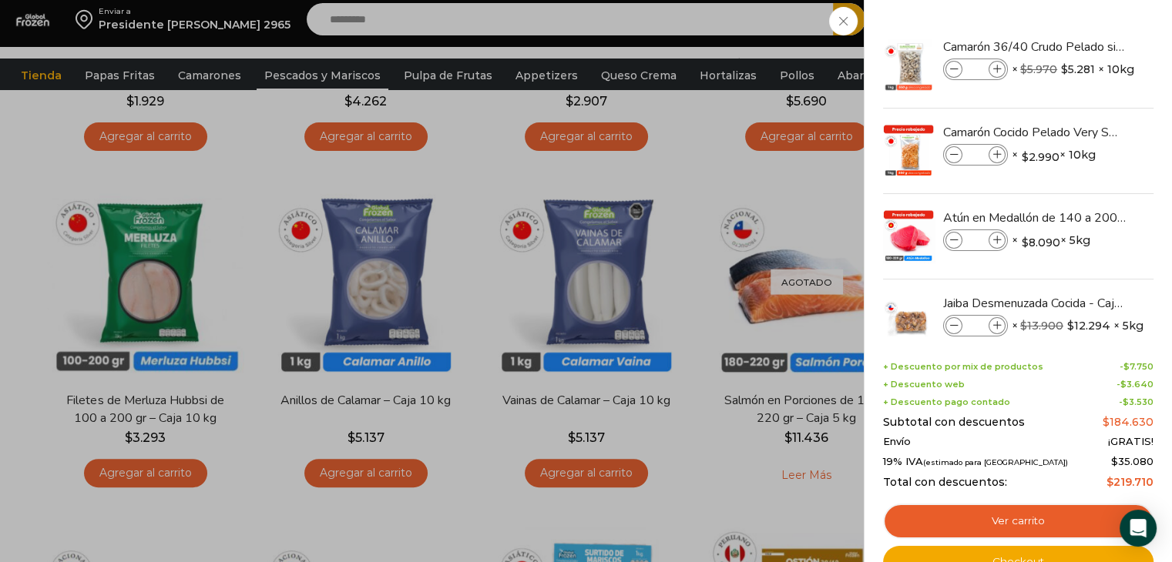
click at [1079, 38] on div "4 Carrito 4 4 Shopping Cart *" at bounding box center [1117, 20] width 77 height 36
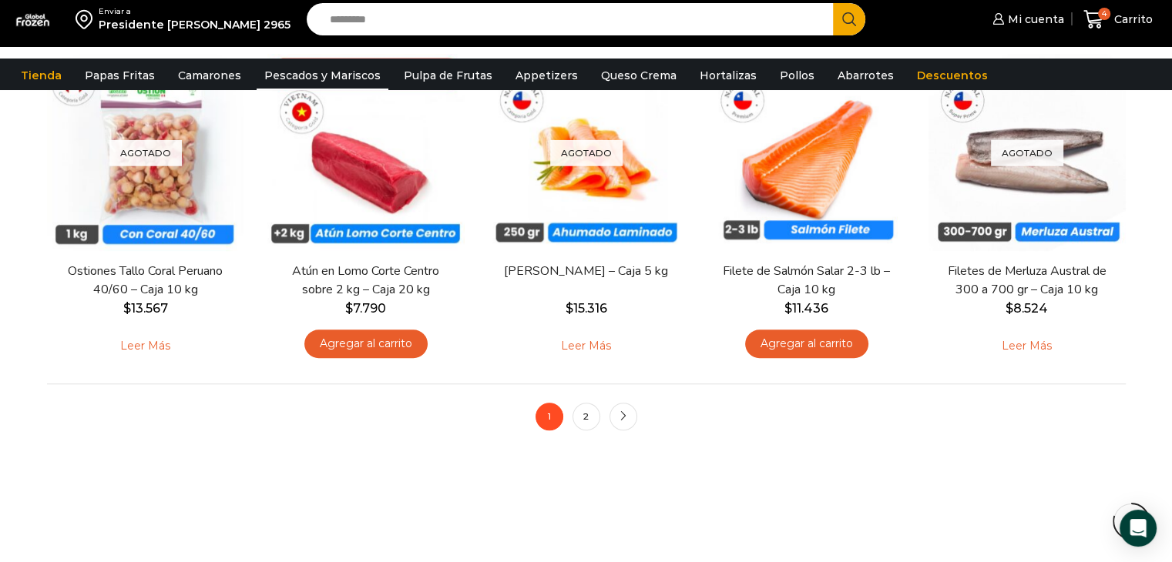
scroll to position [1233, 0]
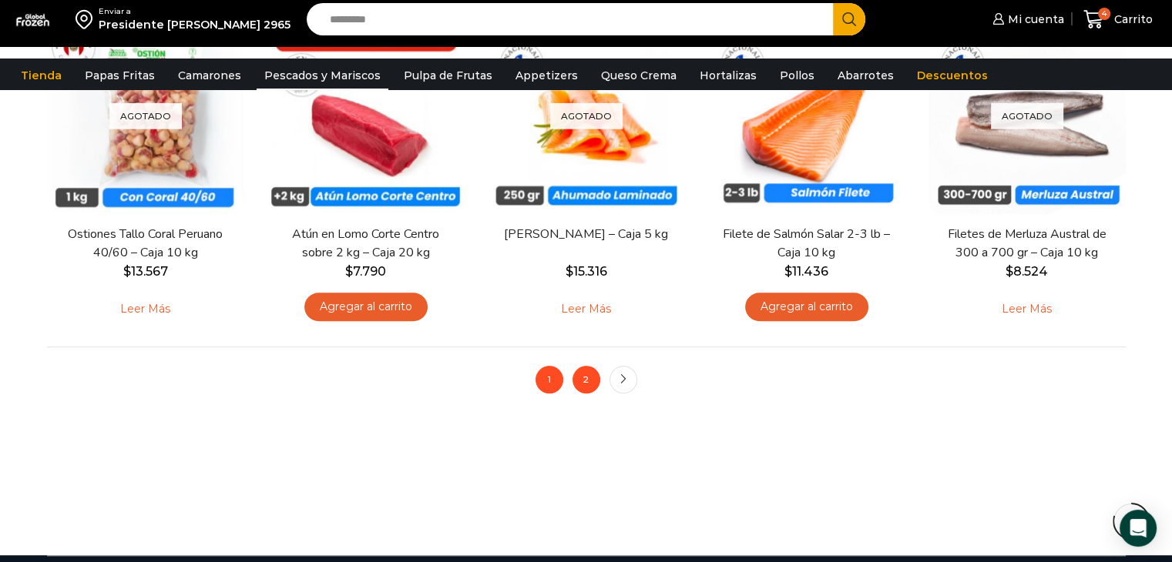
click at [591, 383] on link "2" at bounding box center [586, 380] width 28 height 28
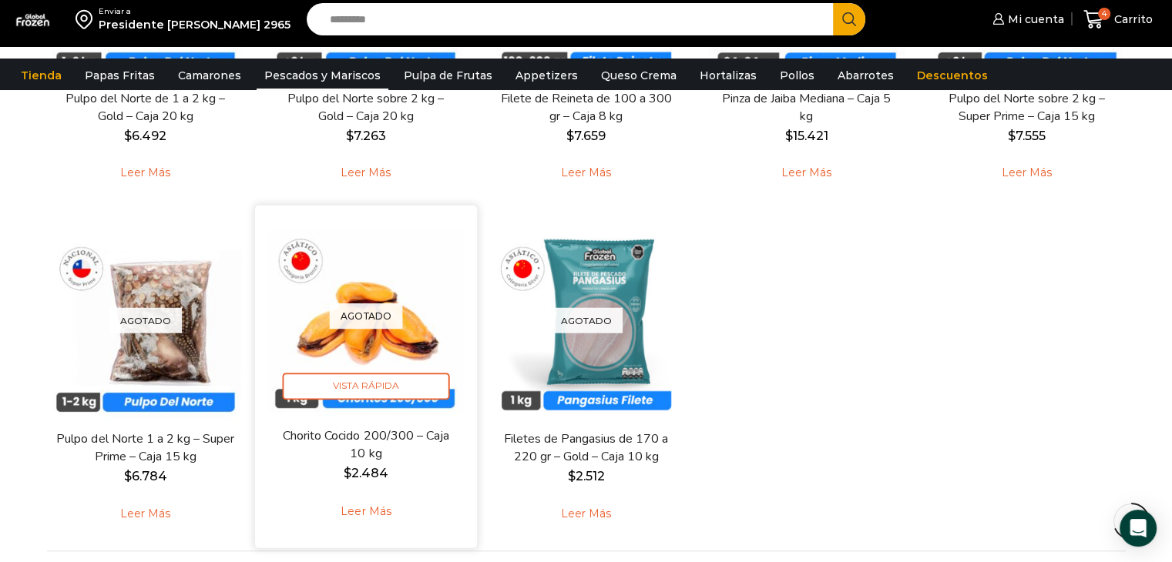
scroll to position [1001, 0]
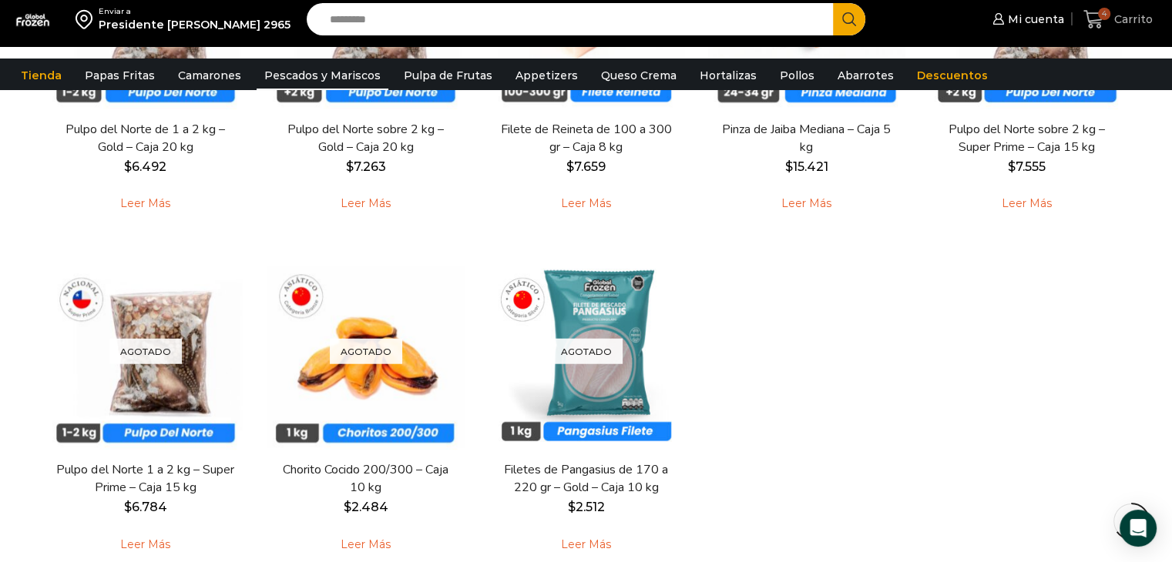
click at [1134, 24] on span "Carrito" at bounding box center [1131, 19] width 42 height 15
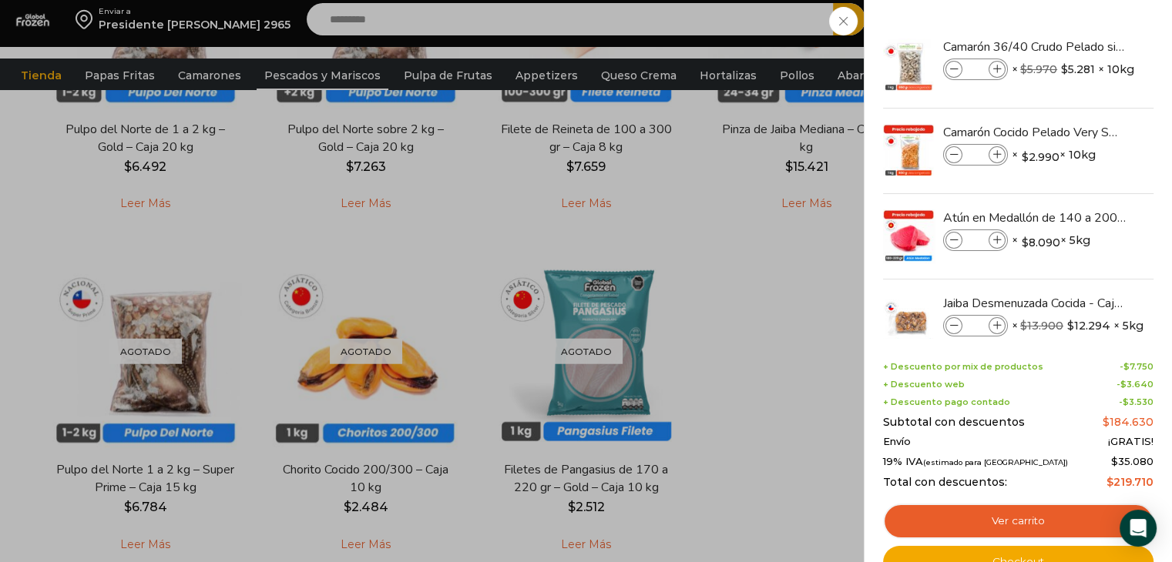
click at [1079, 38] on div "4 Carrito 4 4 Shopping Cart * $" at bounding box center [1117, 20] width 77 height 36
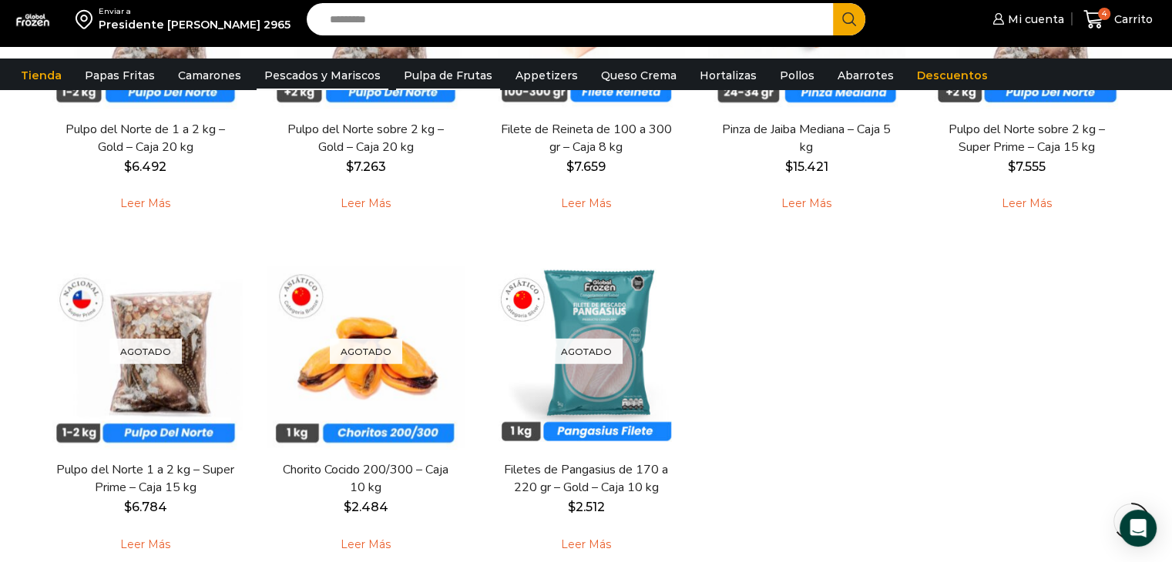
click at [405, 78] on link "Pulpa de Frutas" at bounding box center [448, 75] width 104 height 29
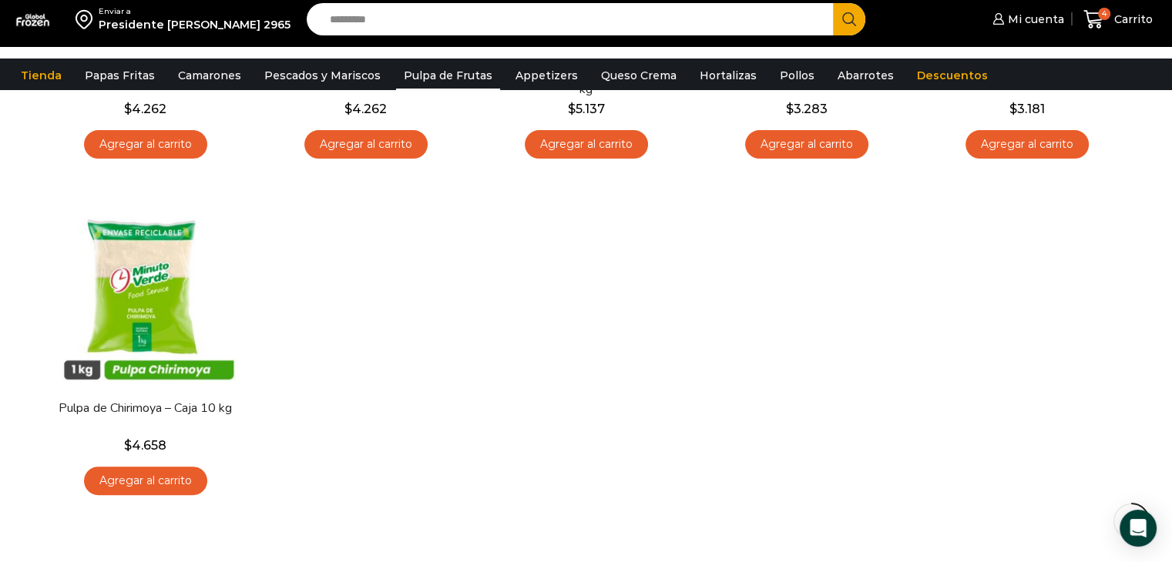
scroll to position [385, 0]
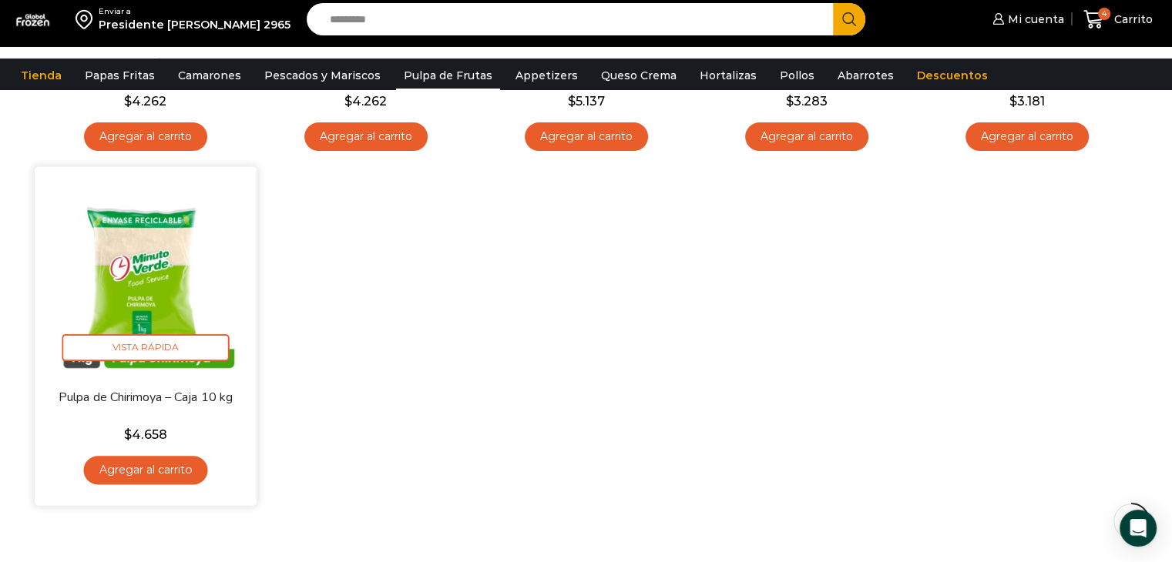
click at [166, 468] on link "Agregar al carrito" at bounding box center [145, 470] width 124 height 29
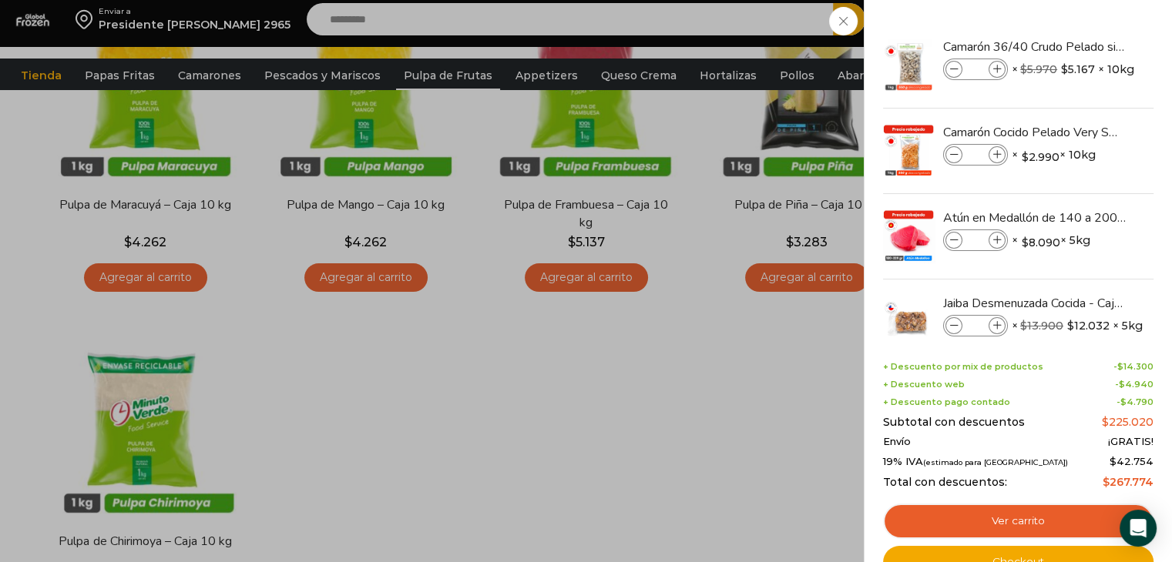
scroll to position [154, 0]
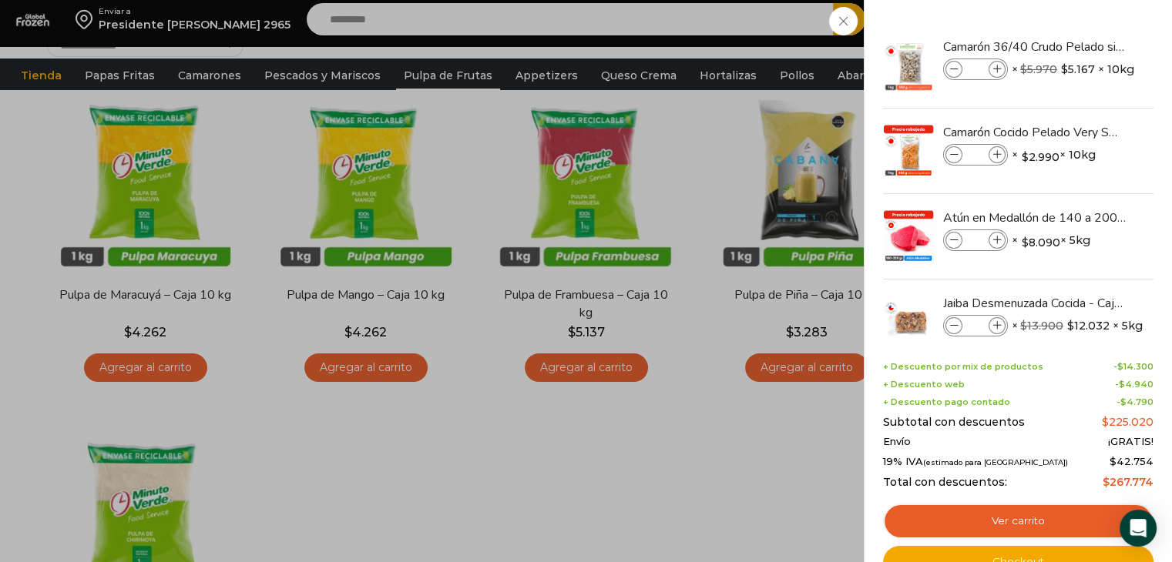
click at [1079, 38] on div "5 Carrito 5 5 Shopping Cart *" at bounding box center [1117, 20] width 77 height 36
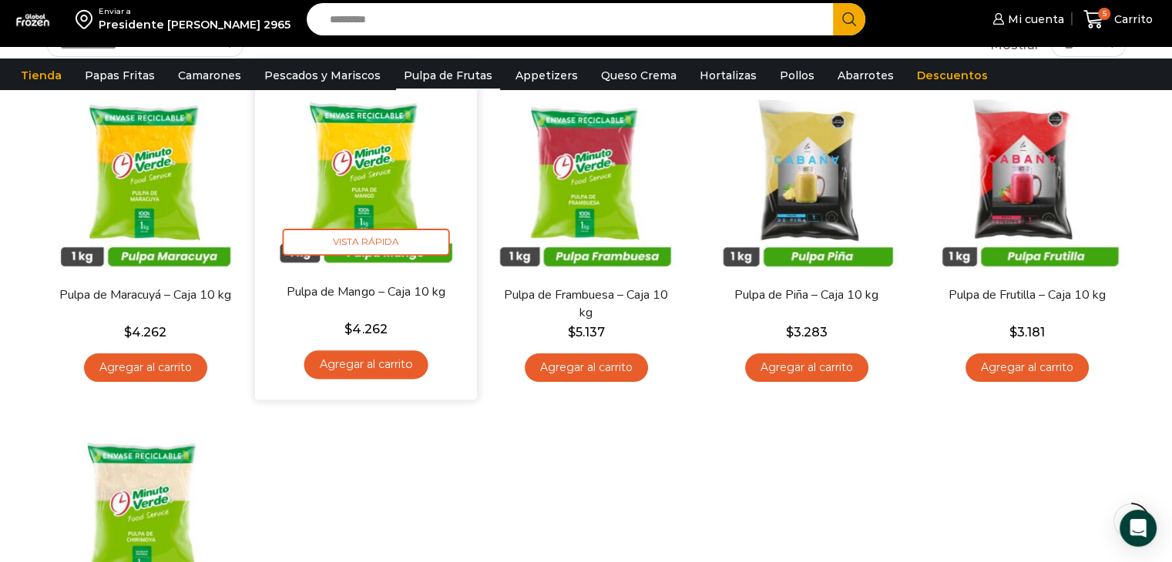
click at [361, 357] on link "Agregar al carrito" at bounding box center [366, 365] width 124 height 29
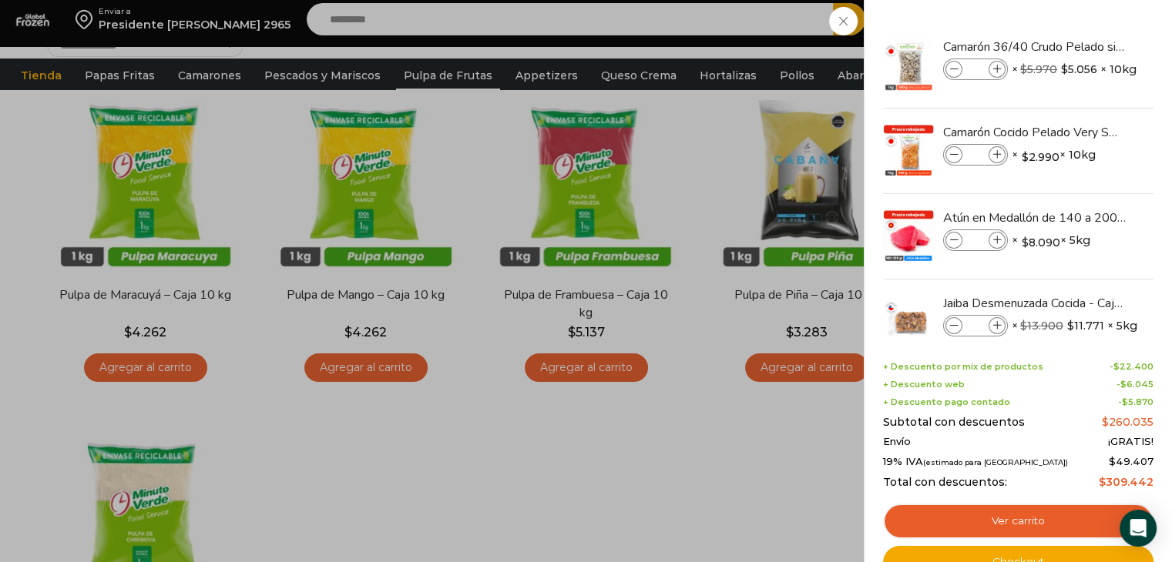
click at [1079, 38] on div "6 Carrito 6 6 Shopping Cart *" at bounding box center [1117, 20] width 77 height 36
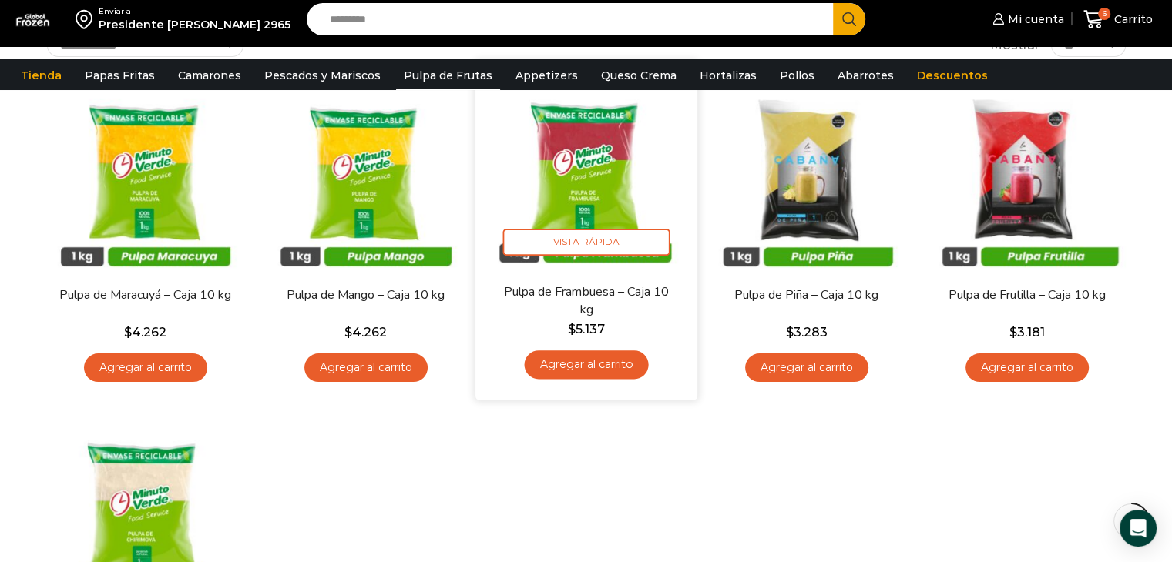
click at [572, 361] on link "Agregar al carrito" at bounding box center [586, 365] width 124 height 29
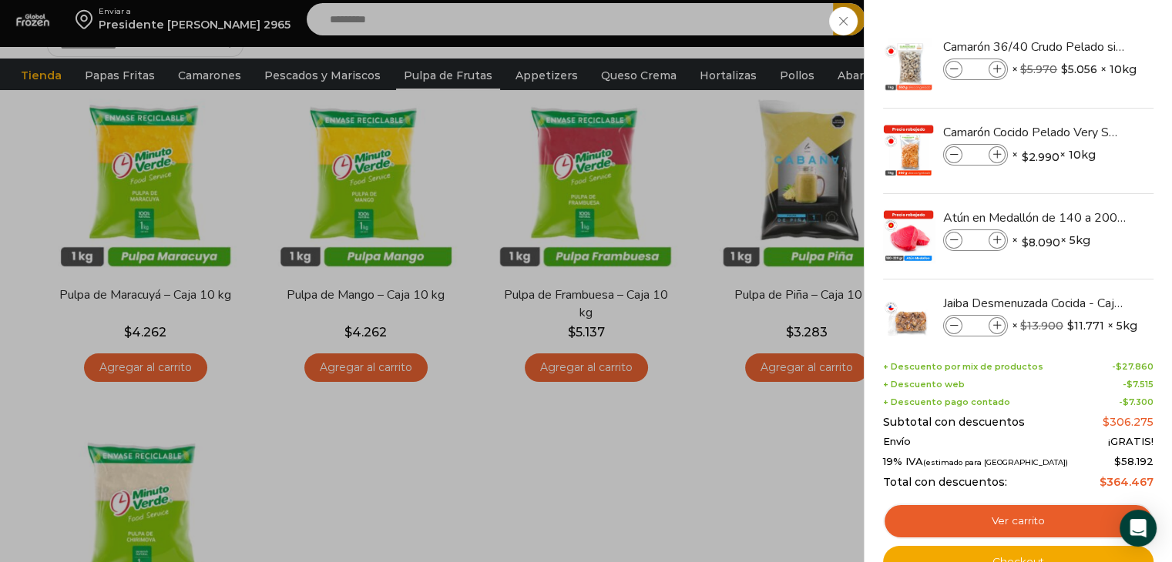
click at [1079, 38] on div "7 Carrito 7 7 Shopping Cart *" at bounding box center [1117, 20] width 77 height 36
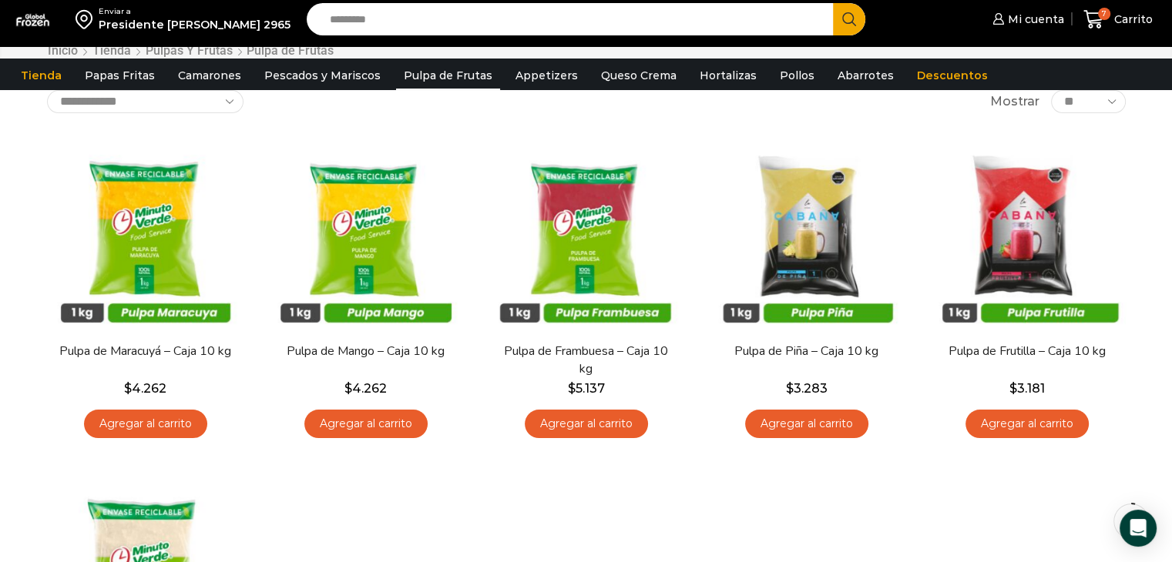
scroll to position [0, 0]
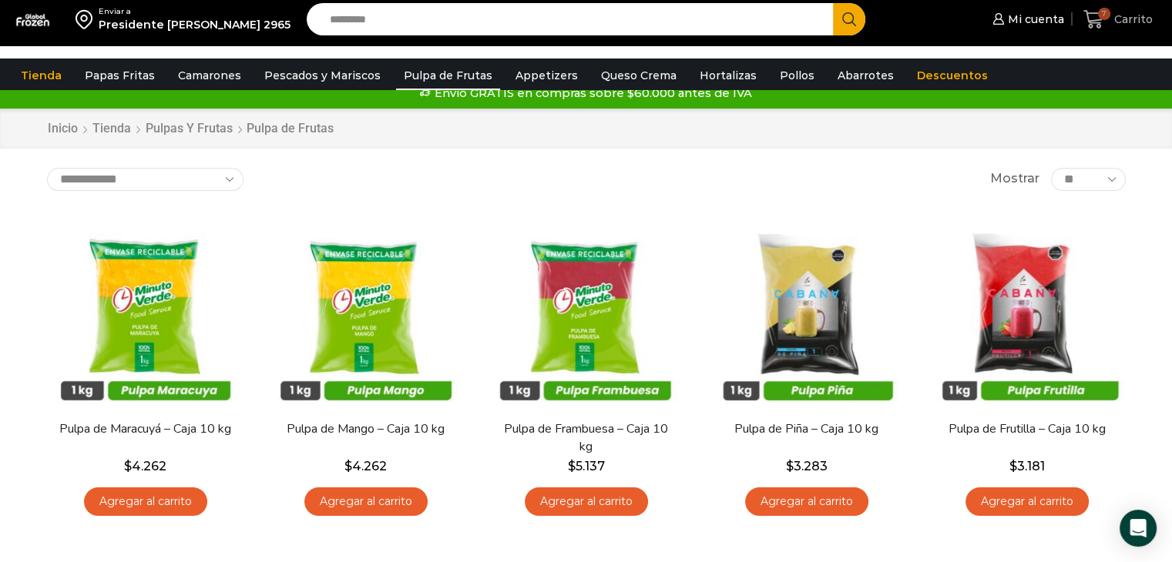
click at [1086, 26] on icon at bounding box center [1093, 19] width 21 height 21
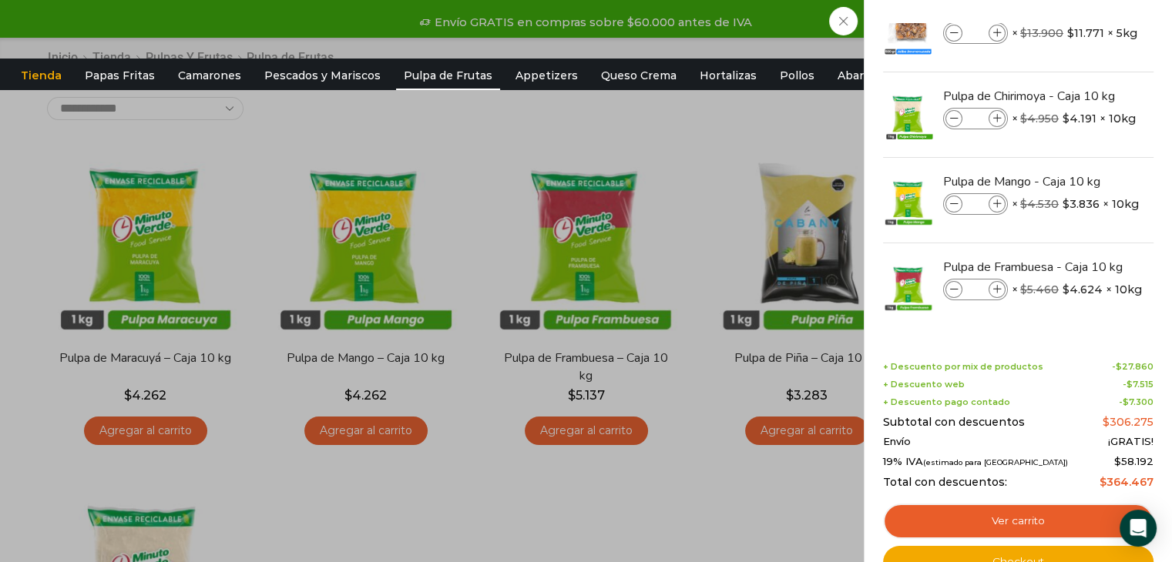
scroll to position [154, 0]
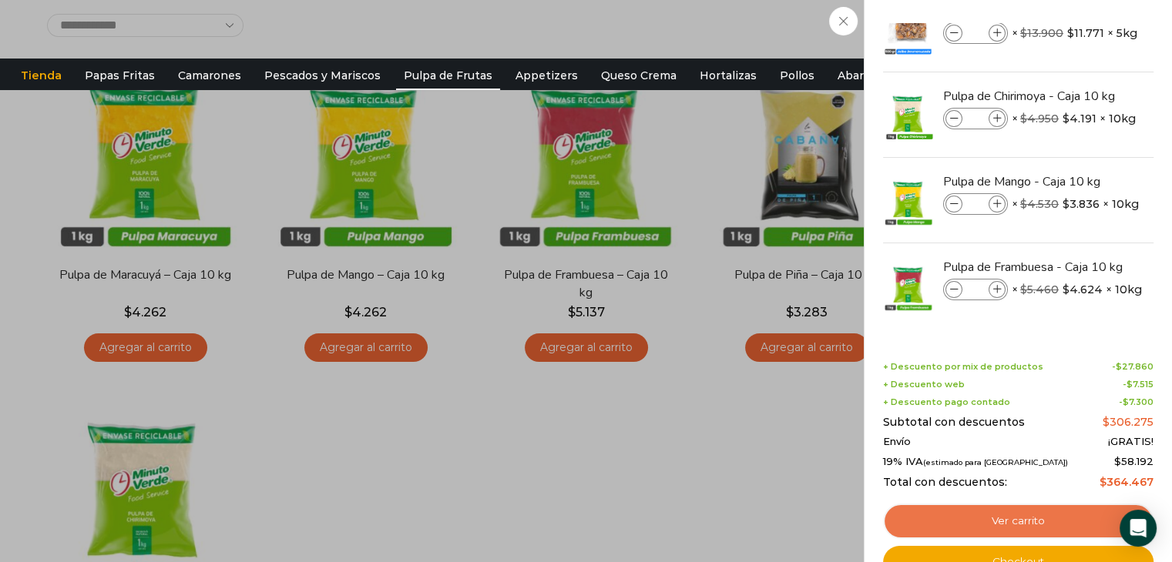
click at [924, 515] on link "Ver carrito" at bounding box center [1018, 521] width 270 height 35
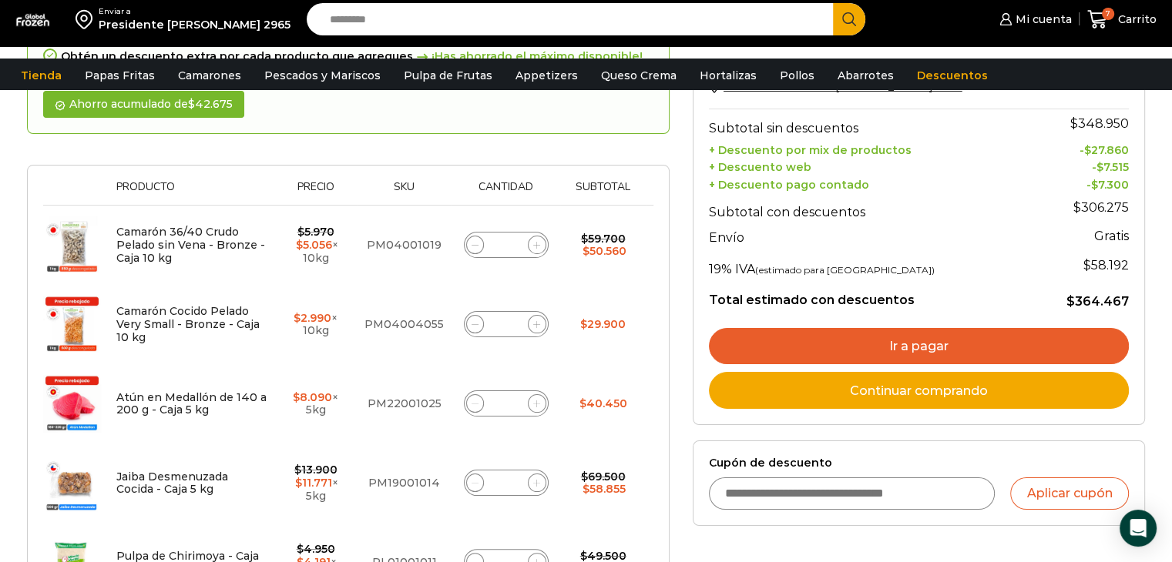
scroll to position [154, 0]
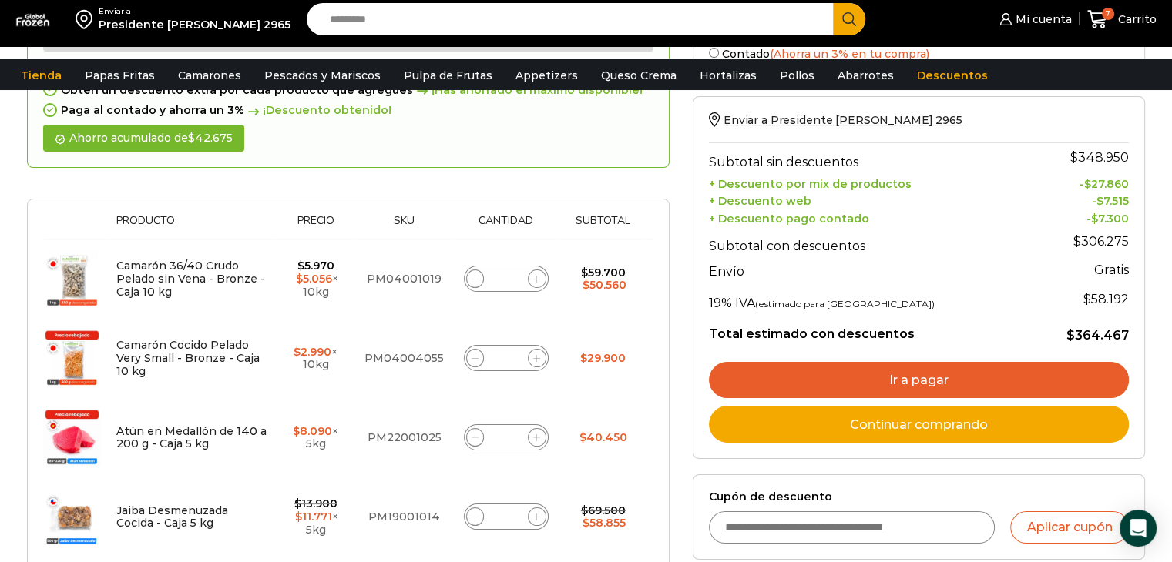
click at [814, 382] on link "Ir a pagar" at bounding box center [919, 380] width 420 height 37
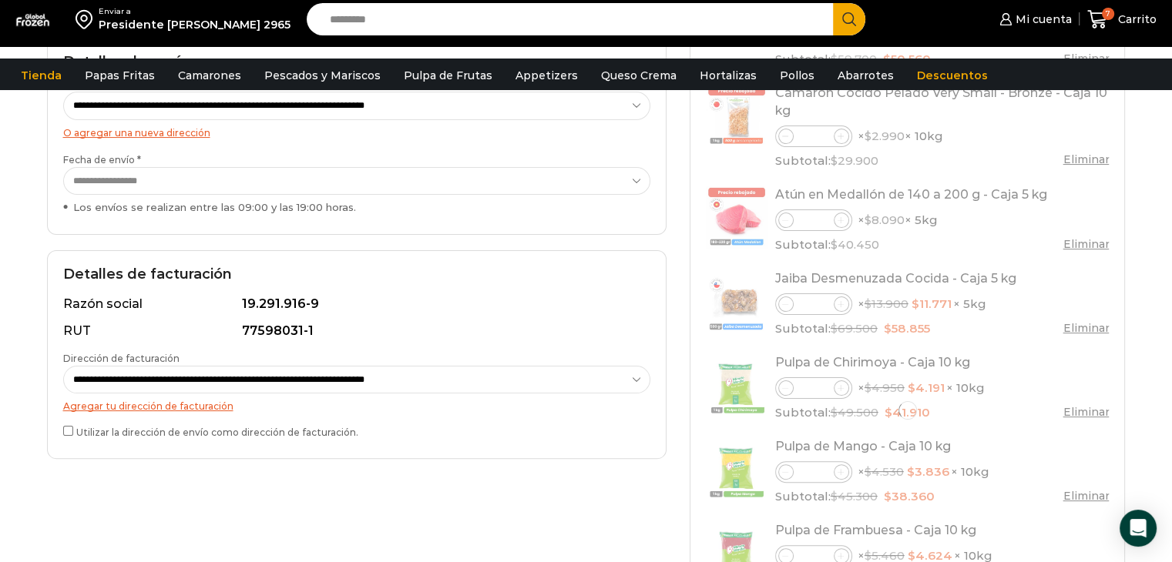
scroll to position [308, 0]
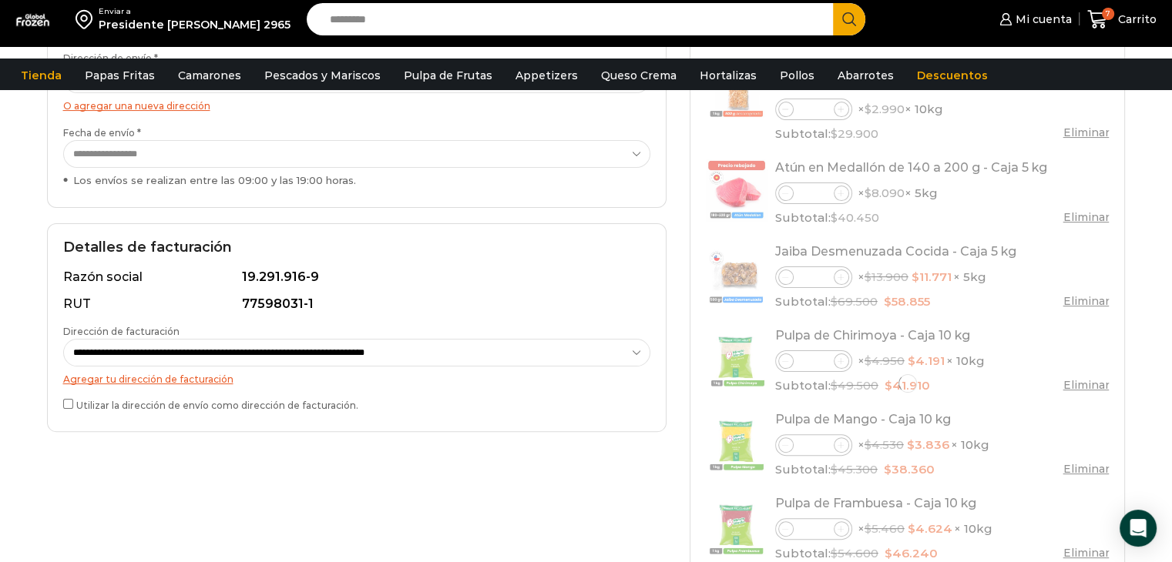
click at [71, 398] on label "Utilizar la dirección de envío como dirección de facturación." at bounding box center [356, 404] width 587 height 16
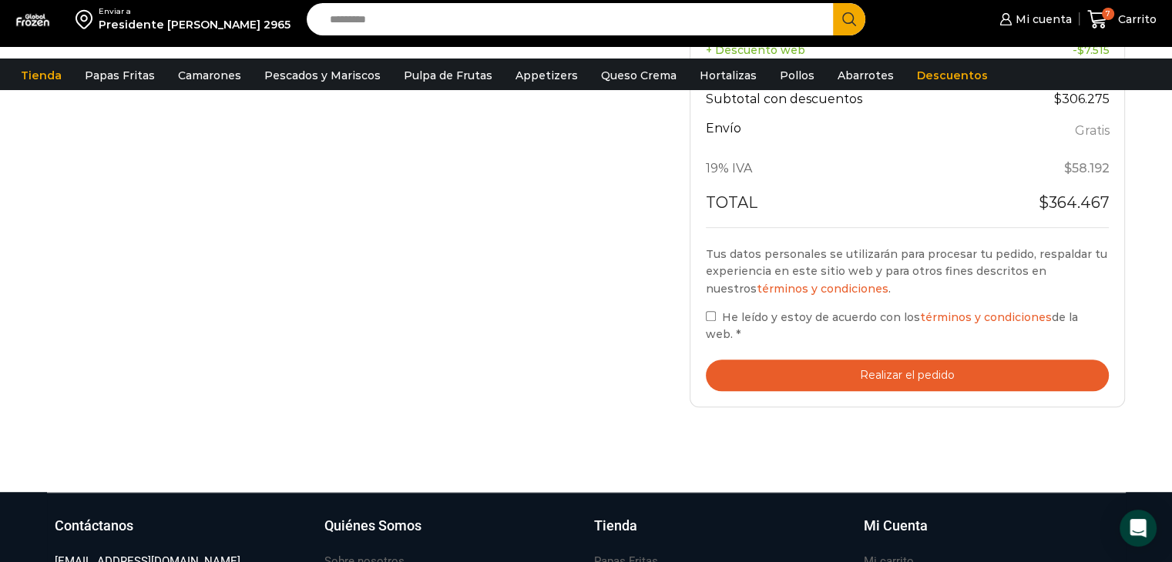
scroll to position [924, 0]
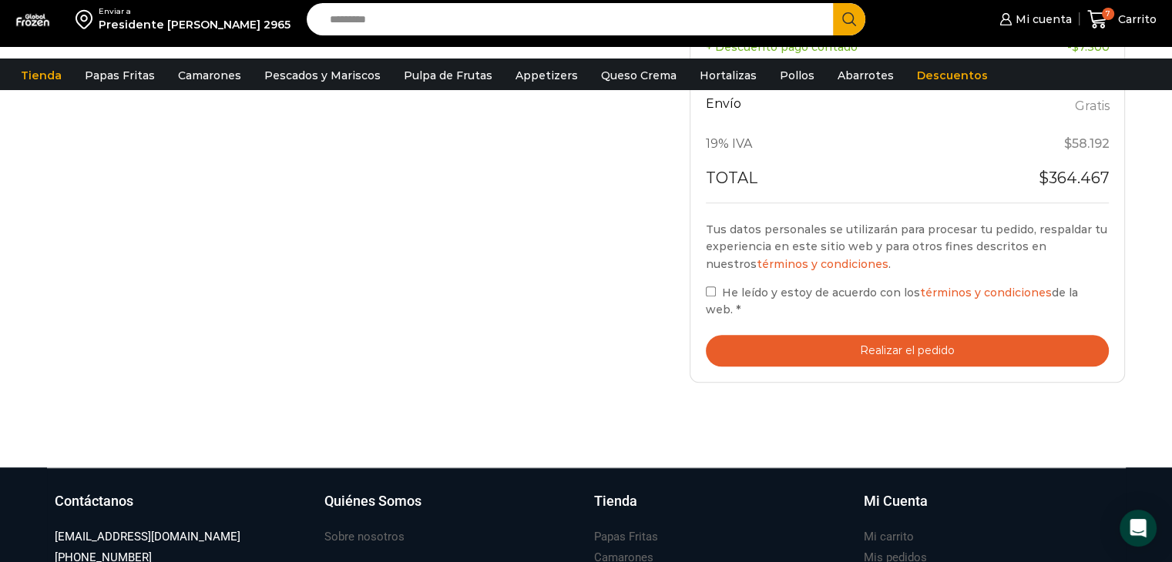
click at [730, 335] on button "Realizar el pedido" at bounding box center [908, 351] width 404 height 32
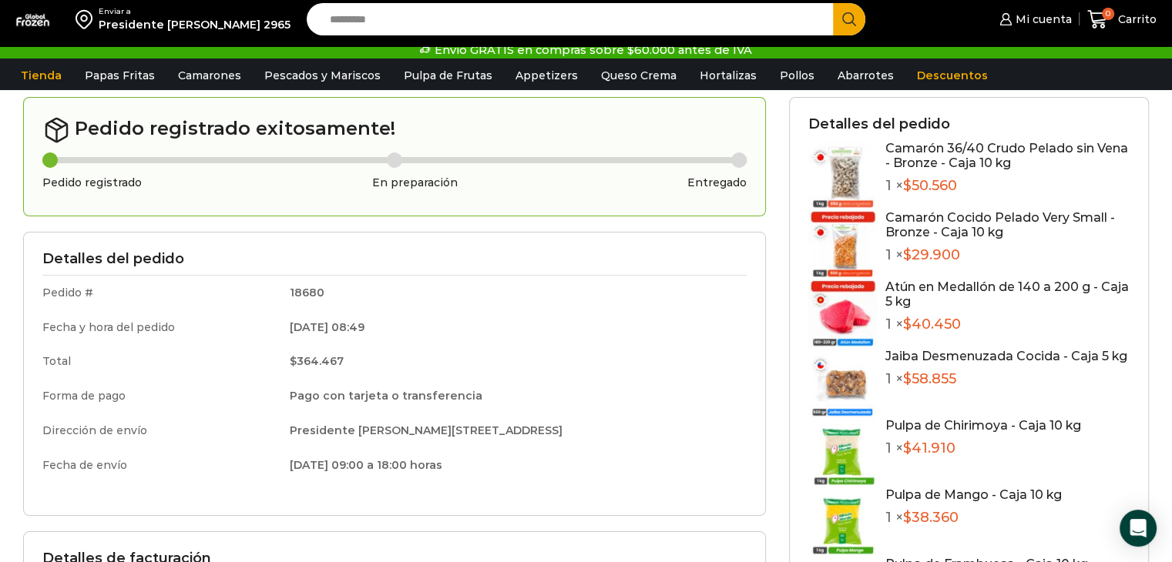
scroll to position [154, 0]
